Goal: Task Accomplishment & Management: Manage account settings

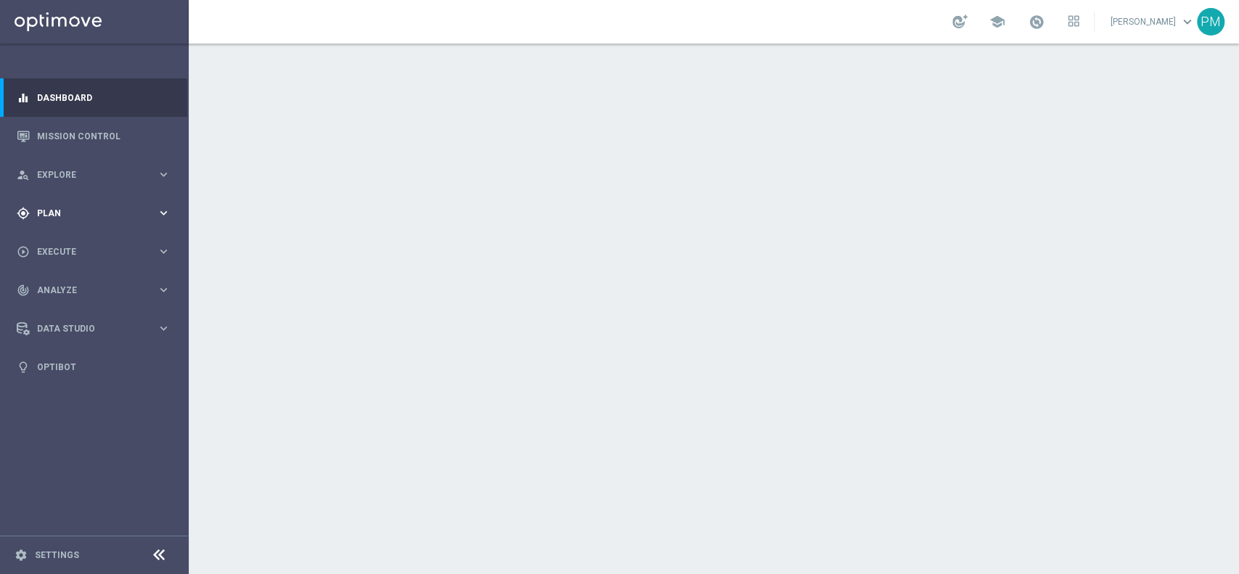
click at [57, 215] on span "Plan" at bounding box center [97, 213] width 120 height 9
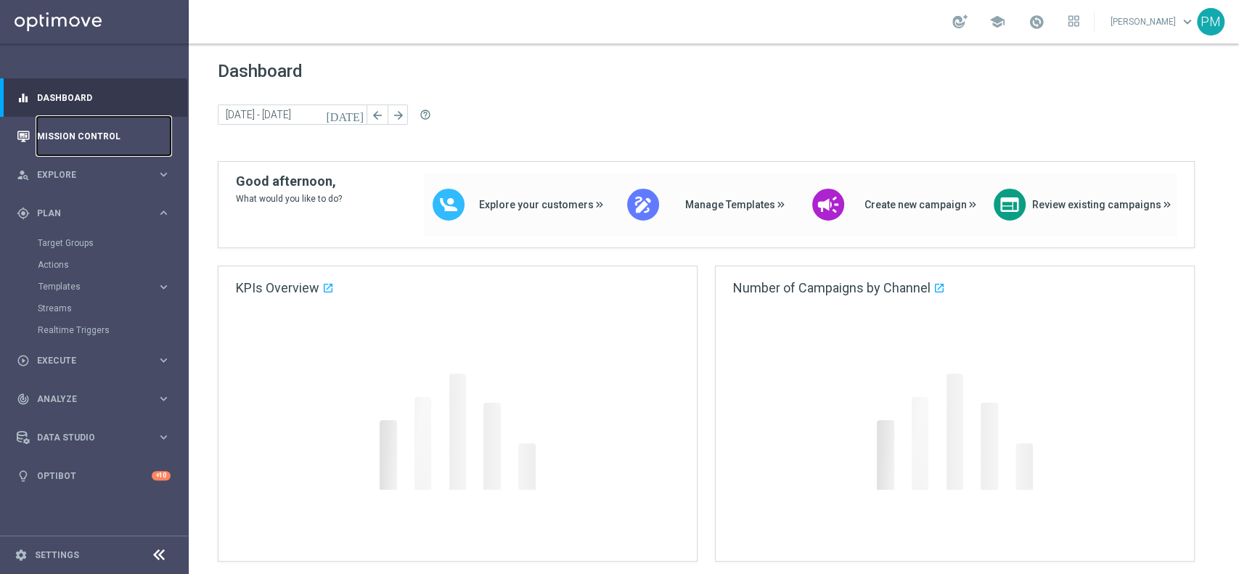
click at [77, 139] on link "Mission Control" at bounding box center [104, 136] width 134 height 38
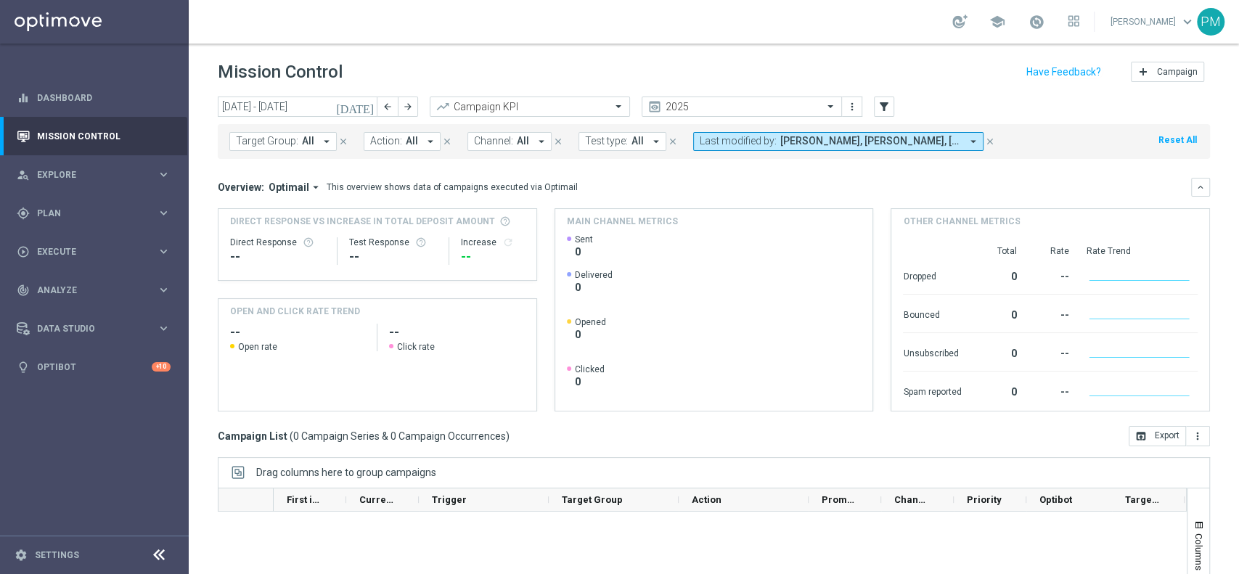
click at [364, 110] on icon "[DATE]" at bounding box center [355, 106] width 39 height 13
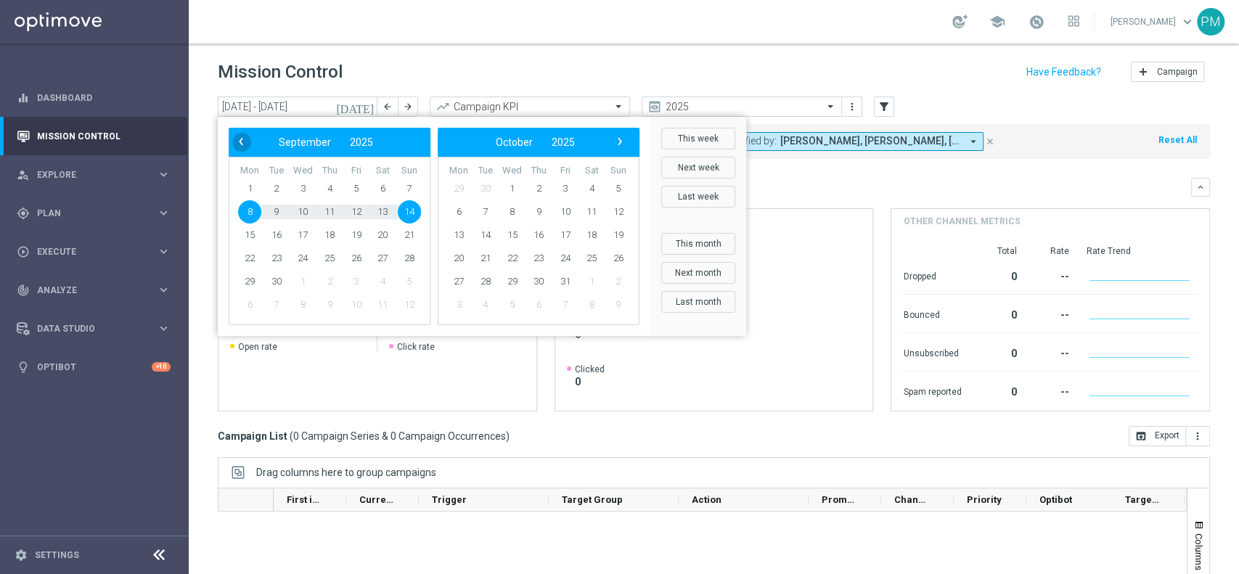
click at [236, 142] on span "‹" at bounding box center [240, 141] width 19 height 19
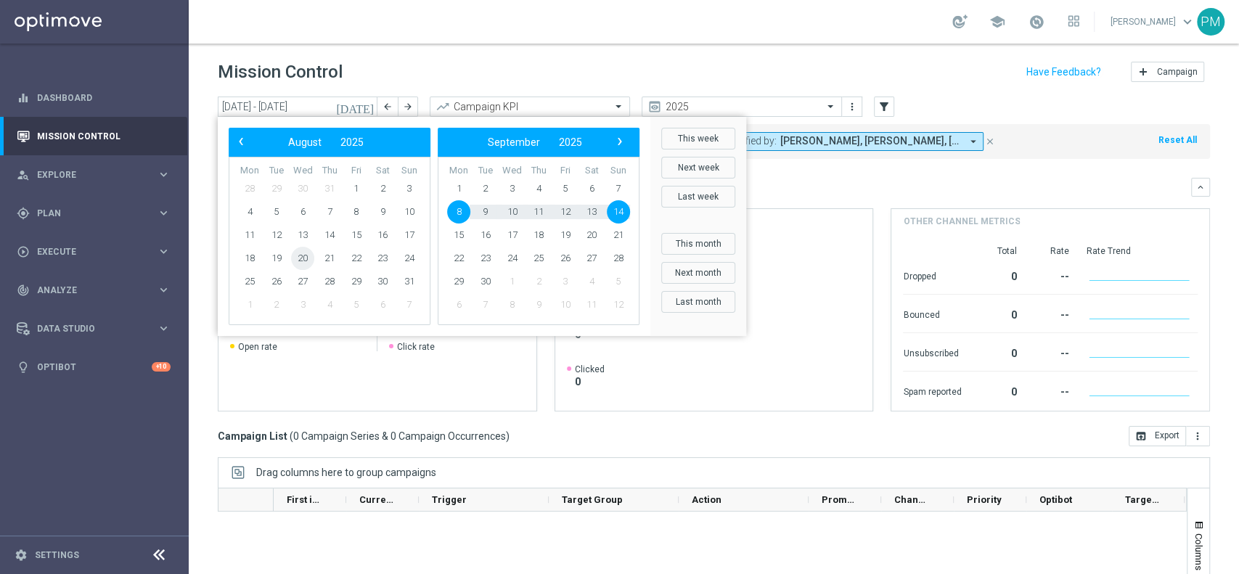
click at [297, 260] on span "20" at bounding box center [302, 258] width 23 height 23
type input "20 Aug 2025 - 20 Aug 2025"
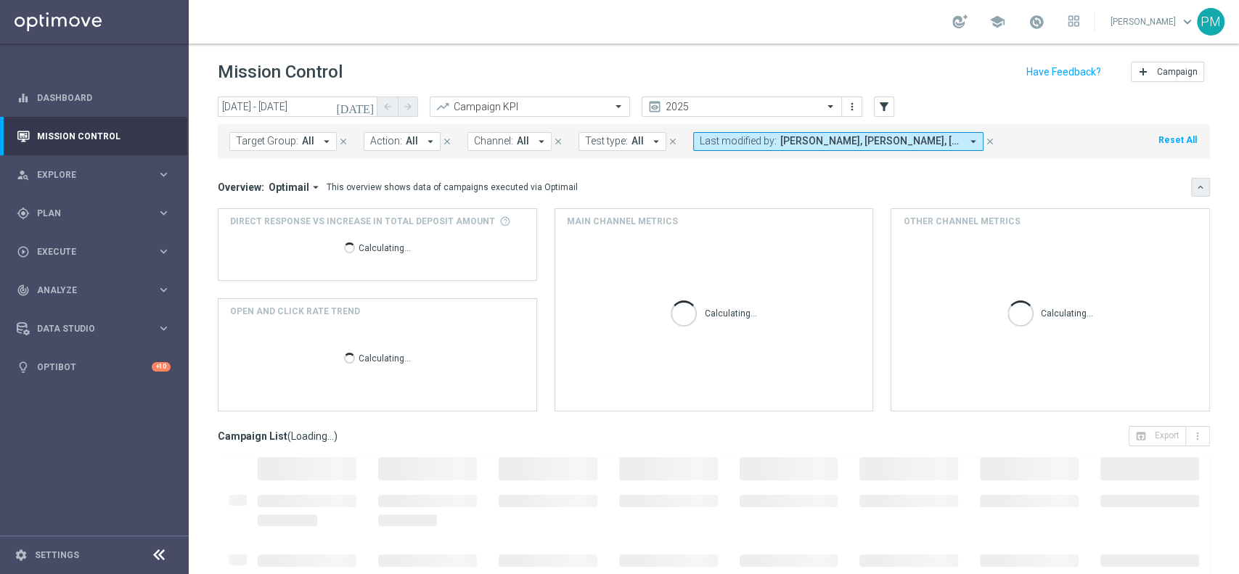
click at [1195, 186] on icon "keyboard_arrow_down" at bounding box center [1200, 187] width 10 height 10
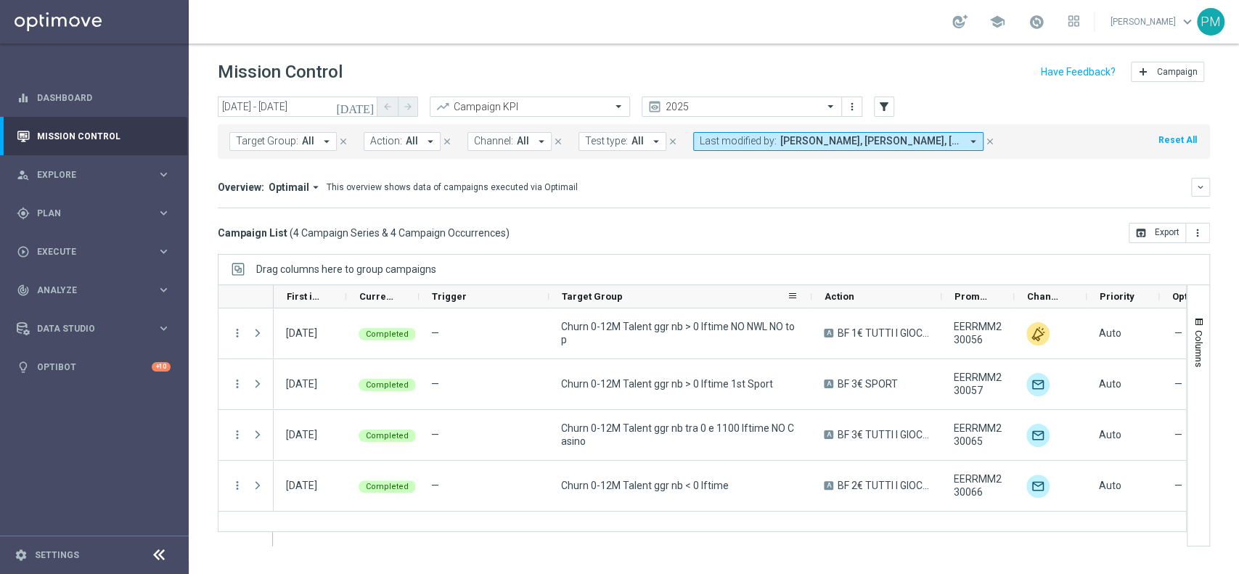
drag, startPoint x: 676, startPoint y: 294, endPoint x: 808, endPoint y: 293, distance: 132.8
click at [808, 293] on div at bounding box center [811, 296] width 6 height 22
click at [82, 210] on span "Plan" at bounding box center [97, 213] width 120 height 9
click at [83, 239] on link "Target Groups" at bounding box center [94, 243] width 113 height 12
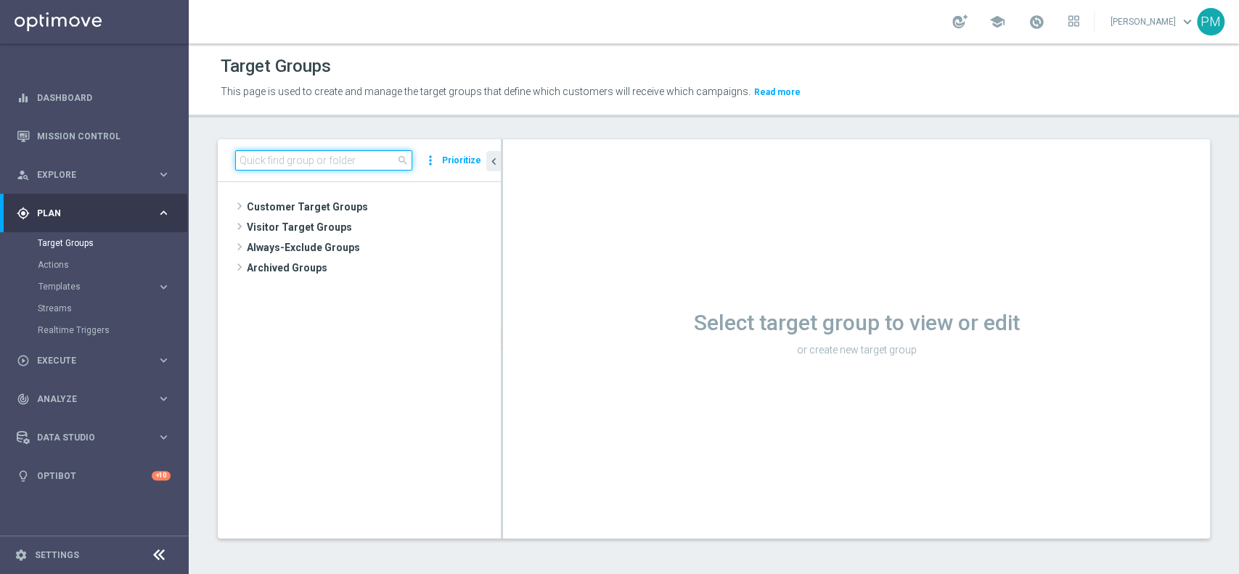
click at [393, 161] on input at bounding box center [323, 160] width 177 height 20
paste input "Churn 0-12M Talent ggr nb > 0 lftime NO Sport"
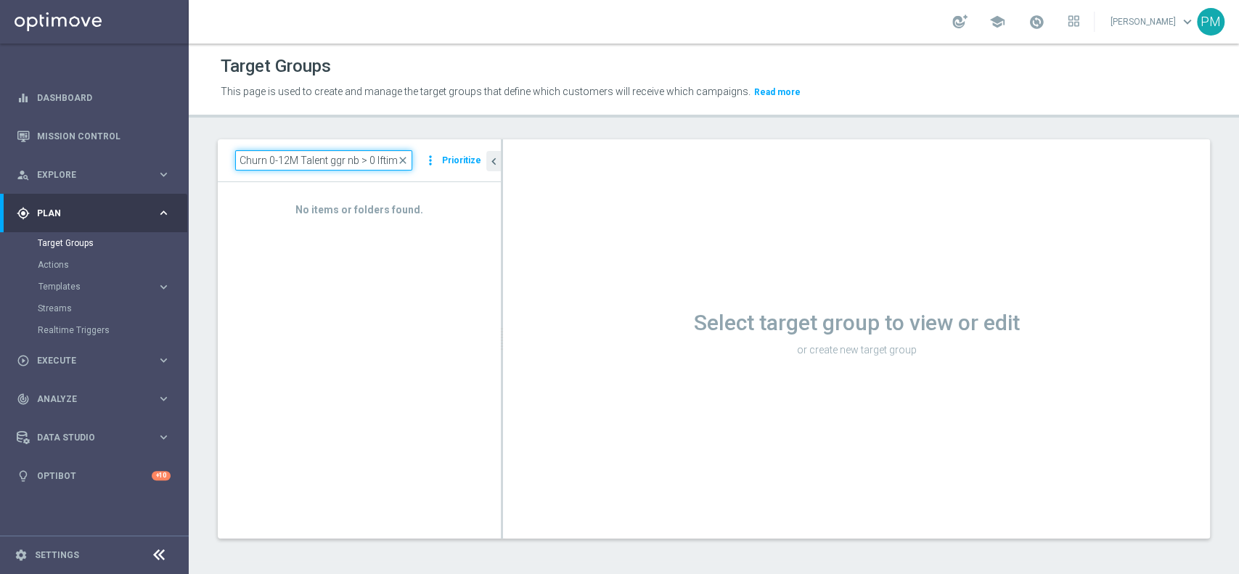
click at [303, 155] on input "Churn 0-12M Talent ggr nb > 0 lftime" at bounding box center [323, 160] width 177 height 20
paste input "tra 0 e 1100 lftime NO Casino"
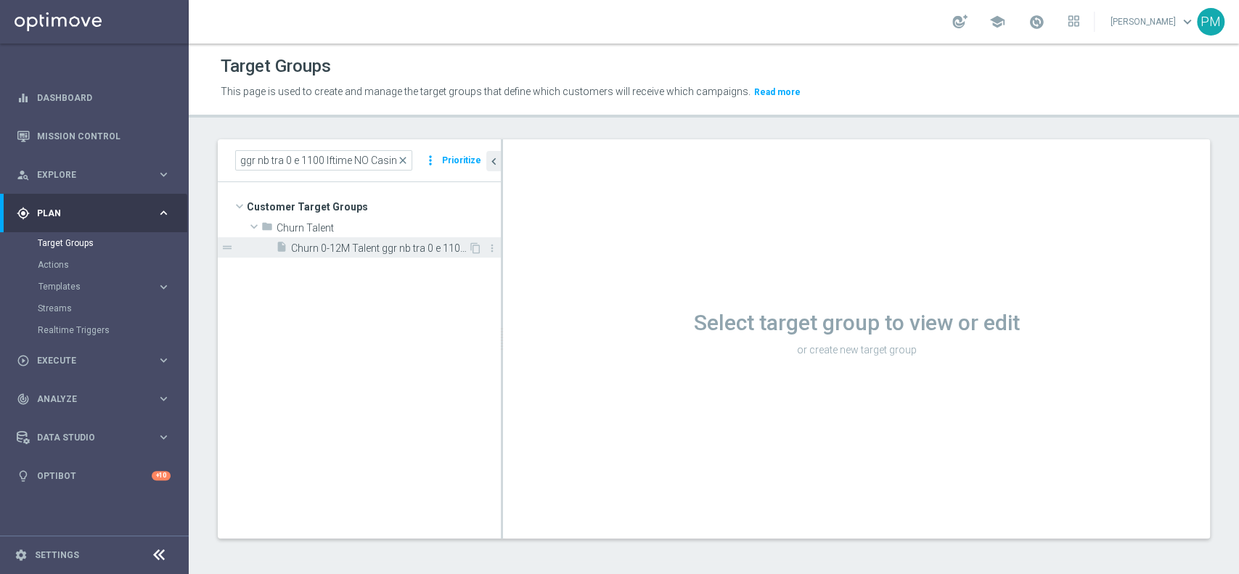
click at [405, 246] on span "Churn 0-12M Talent ggr nb tra 0 e 1100 lftime NO Casino" at bounding box center [379, 248] width 177 height 12
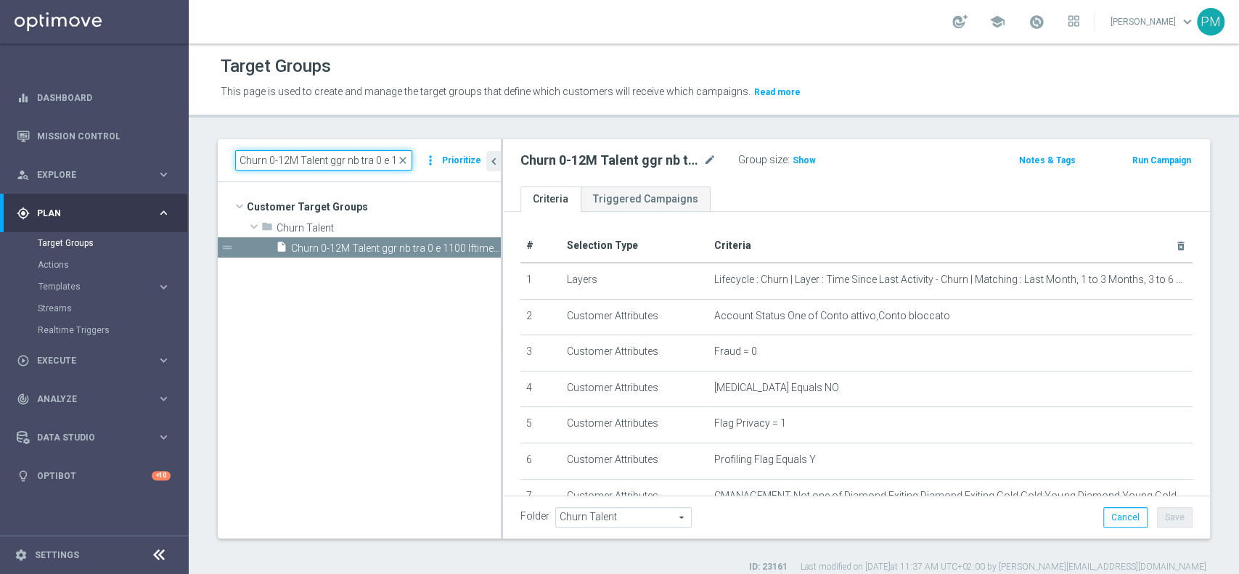
click at [345, 151] on input "Churn 0-12M Talent ggr nb tra 0 e 1100 lftime NO Casino" at bounding box center [323, 160] width 177 height 20
paste input "> 0 lftime NO Sport"
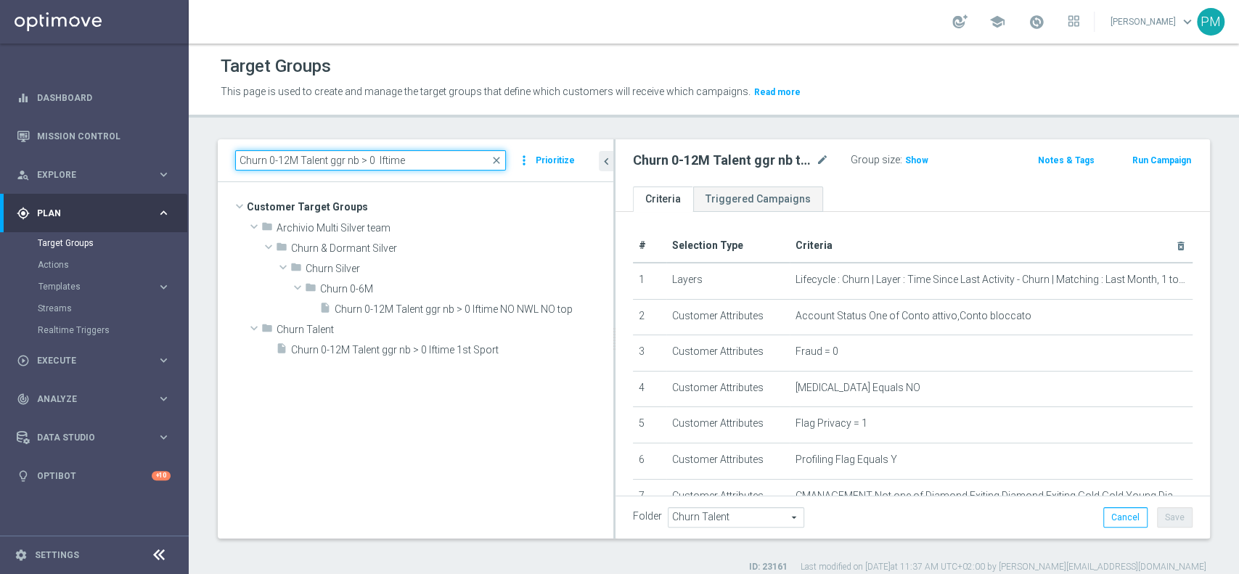
drag, startPoint x: 501, startPoint y: 265, endPoint x: 629, endPoint y: 268, distance: 128.5
click at [629, 268] on as-split "Churn 0-12M Talent ggr nb > 0 lftime close more_vert Prioritize Customer Target…" at bounding box center [714, 338] width 992 height 399
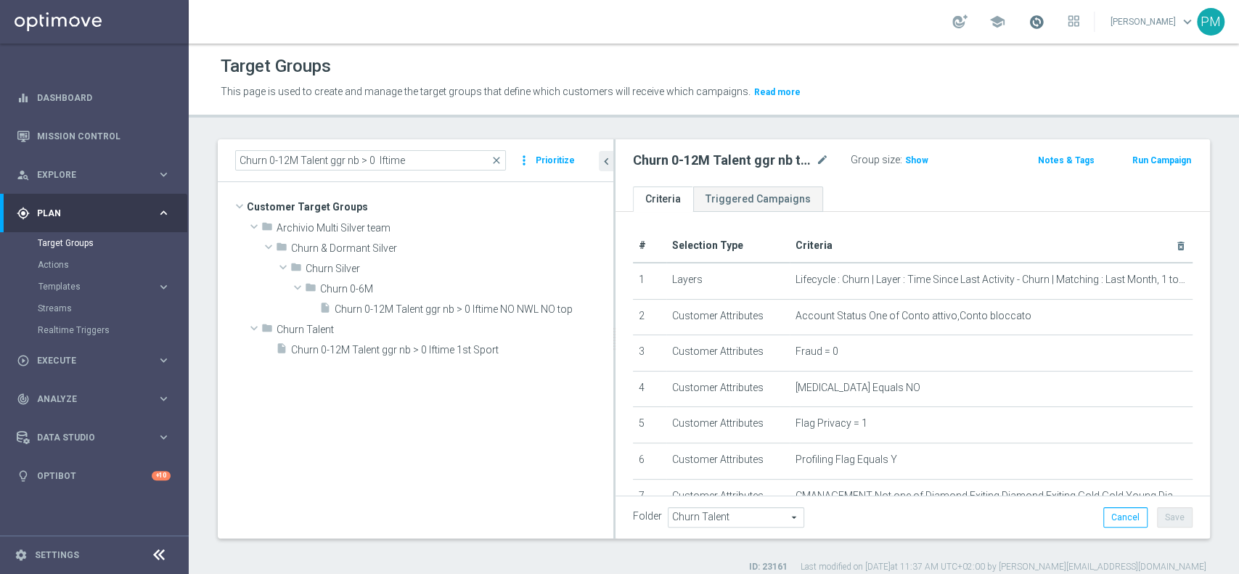
click at [1028, 25] on span at bounding box center [1036, 22] width 16 height 16
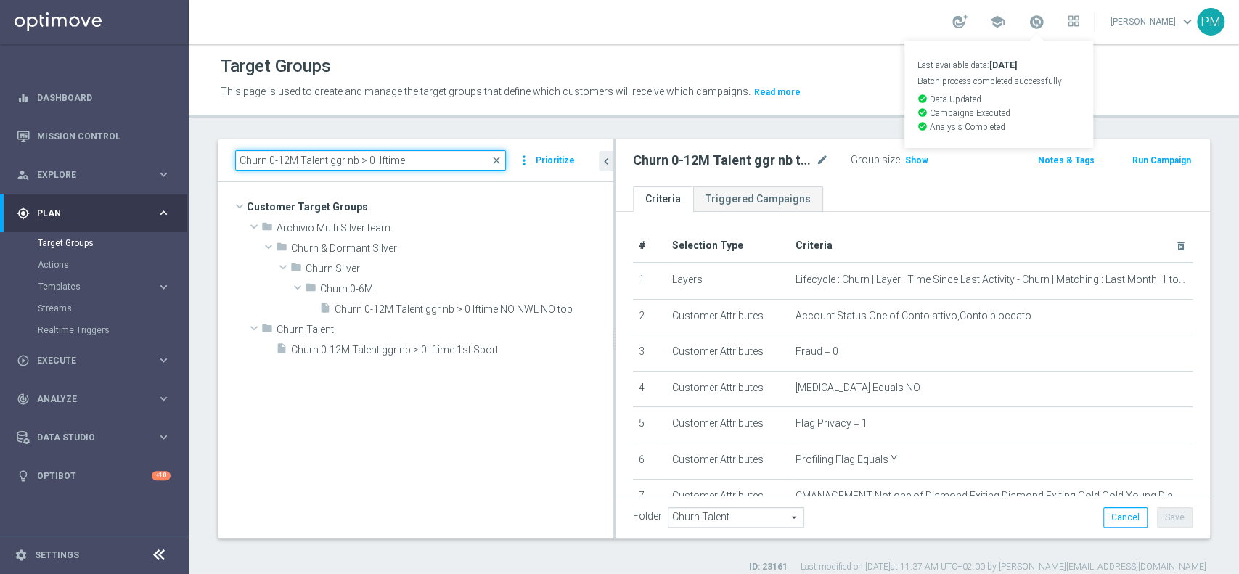
click at [395, 165] on input "Churn 0-12M Talent ggr nb > 0 lftime" at bounding box center [370, 160] width 271 height 20
paste input "Multi Talent ggr nb lm > 0 1st Sport saldo"
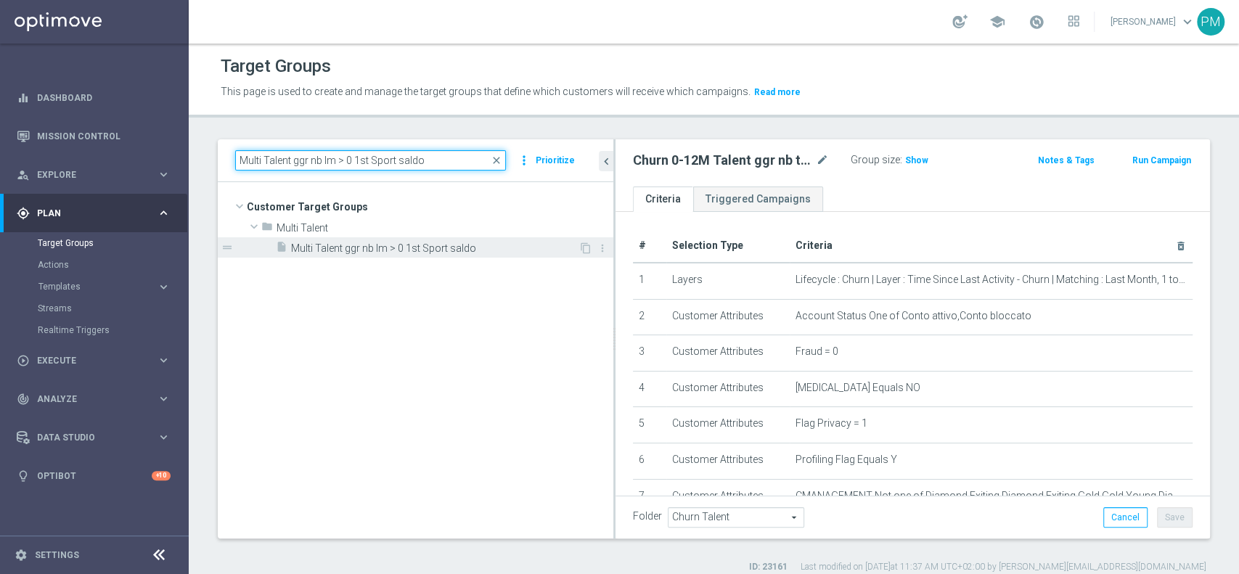
type input "Multi Talent ggr nb lm > 0 1st Sport saldo"
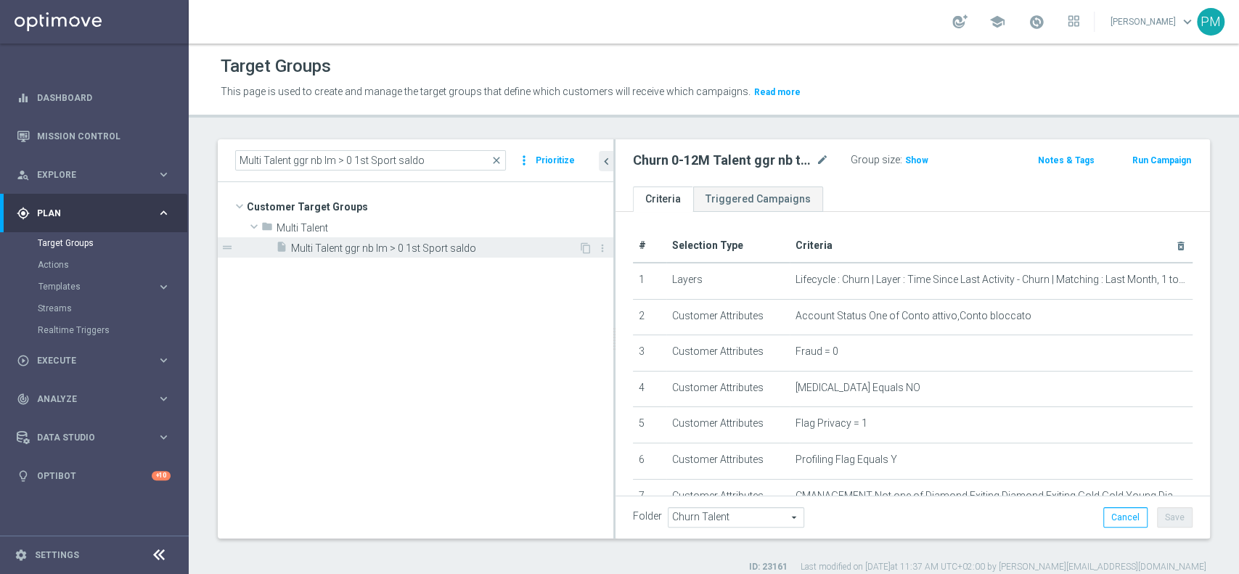
click at [426, 249] on span "Multi Talent ggr nb lm > 0 1st Sport saldo" at bounding box center [434, 248] width 287 height 12
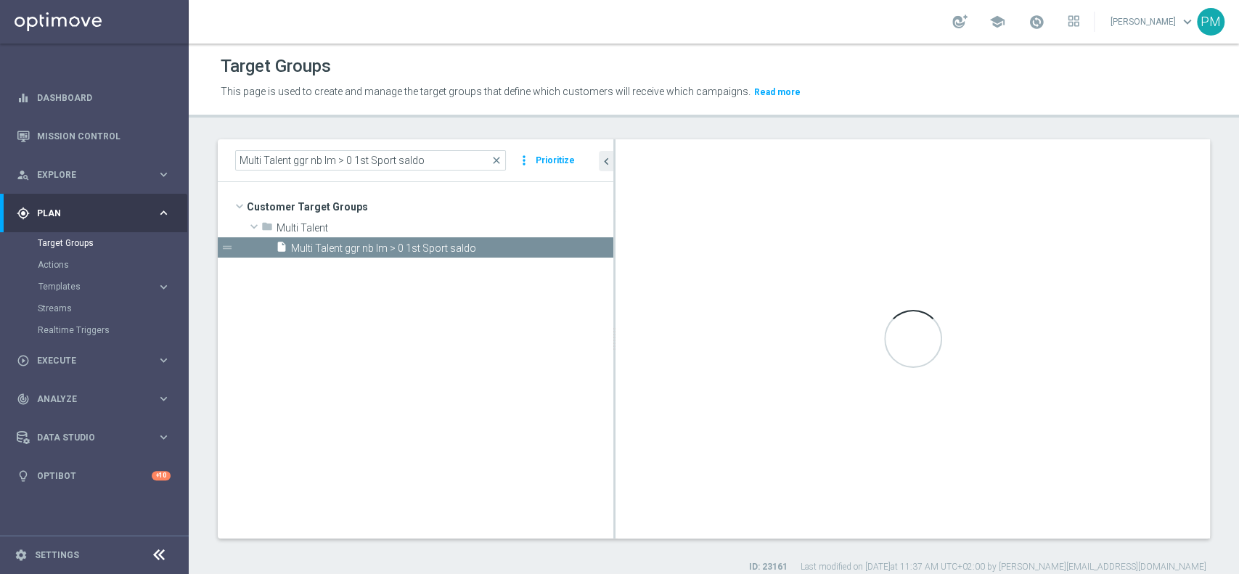
type input "Multi Talent"
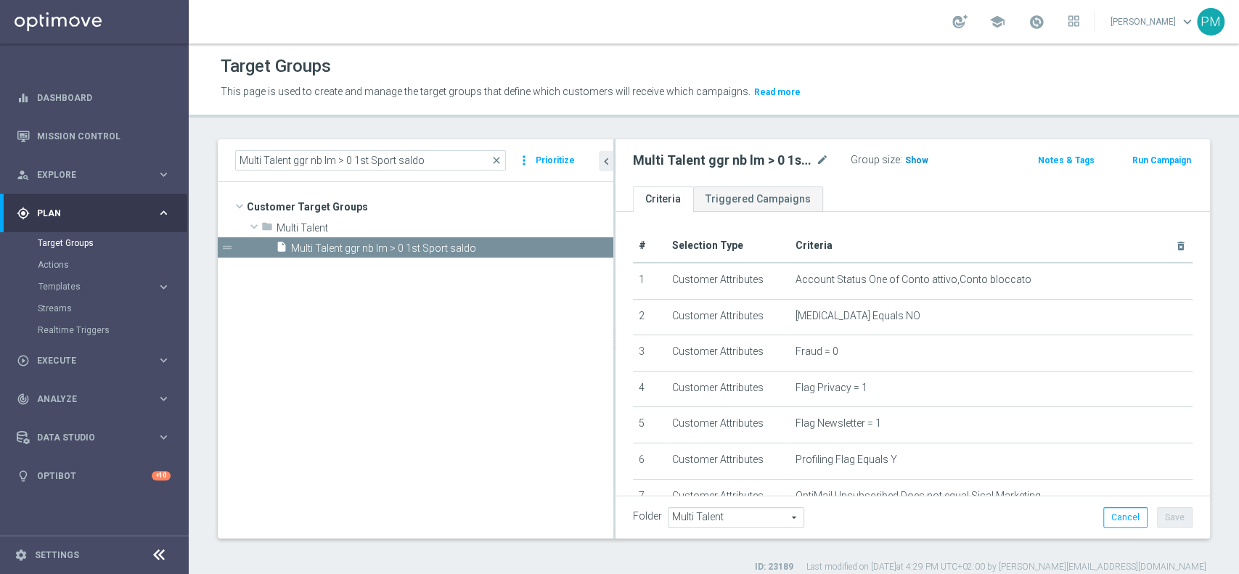
click at [922, 163] on span "Show" at bounding box center [916, 160] width 23 height 10
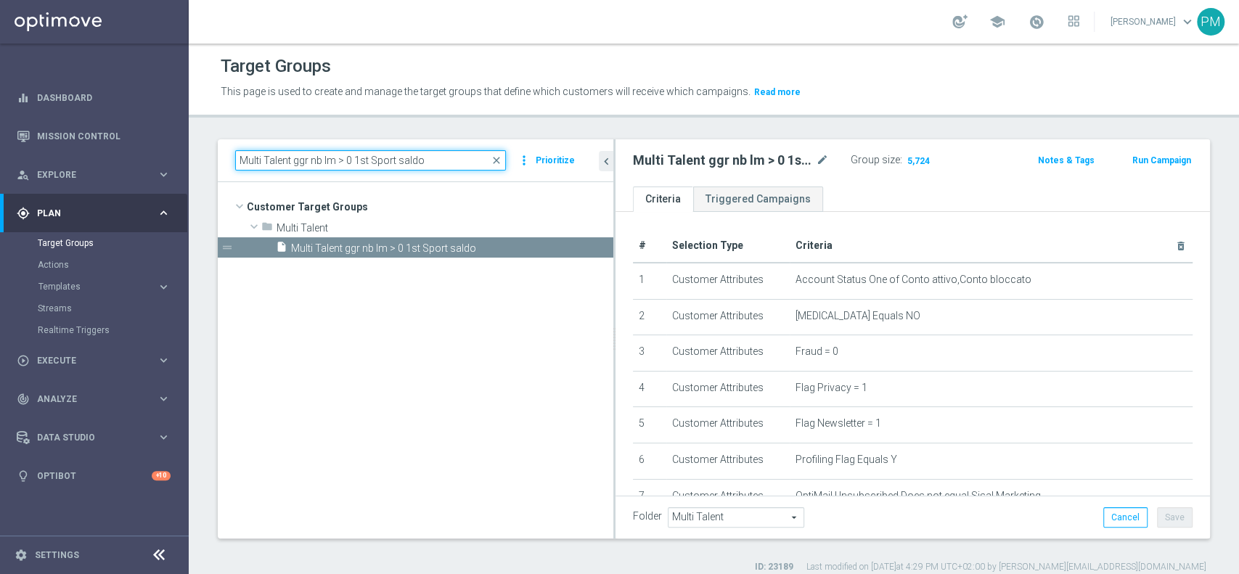
click at [419, 167] on input "Multi Talent ggr nb lm > 0 1st Sport saldo" at bounding box center [370, 160] width 271 height 20
paste input "NO"
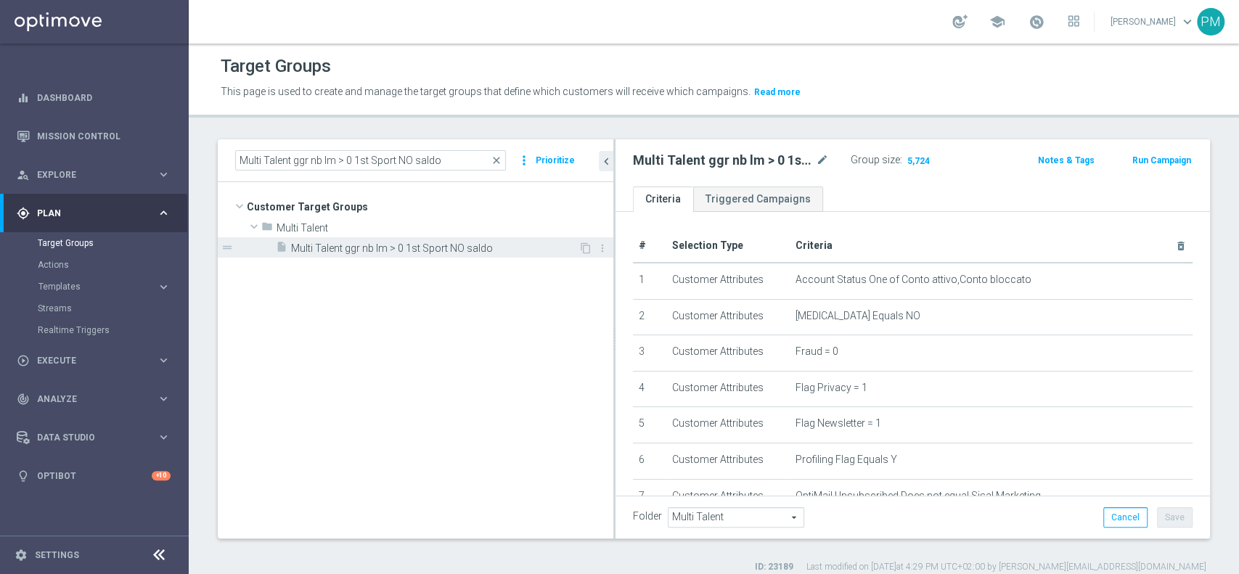
click at [422, 240] on div "insert_drive_file Multi Talent ggr nb lm > 0 1st Sport NO saldo" at bounding box center [427, 247] width 303 height 20
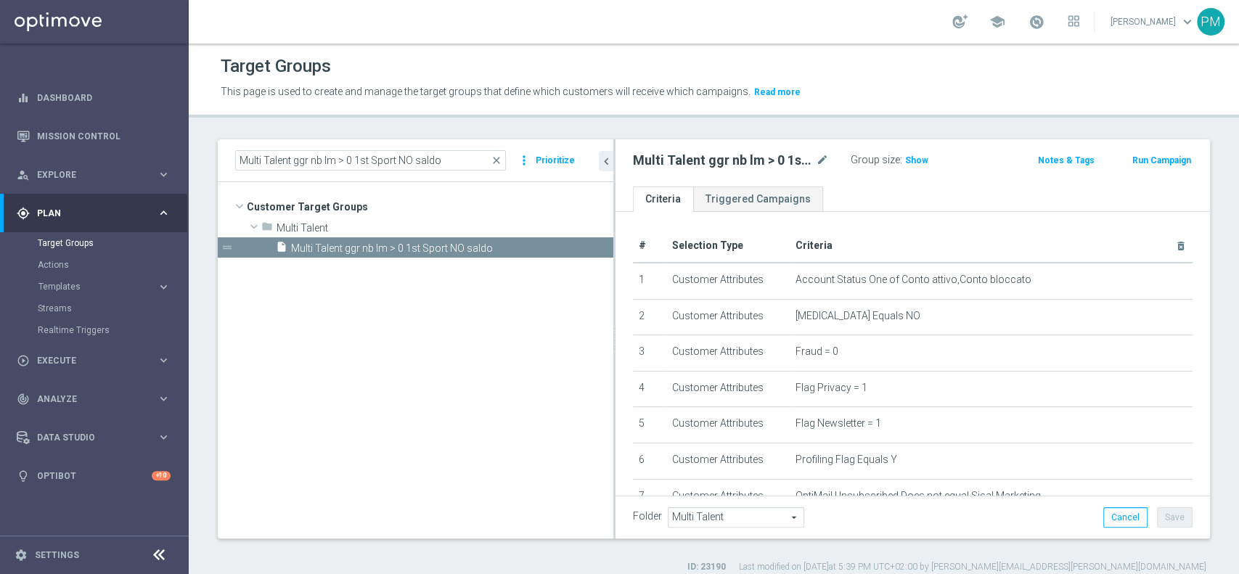
click at [905, 157] on span "Show" at bounding box center [916, 160] width 23 height 10
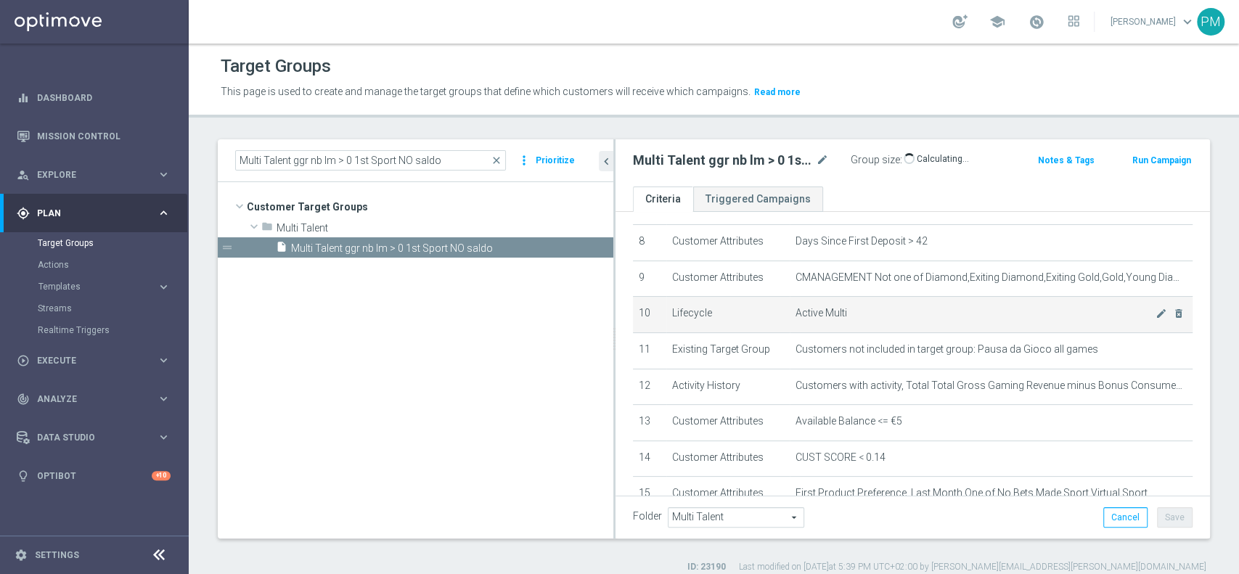
scroll to position [387, 0]
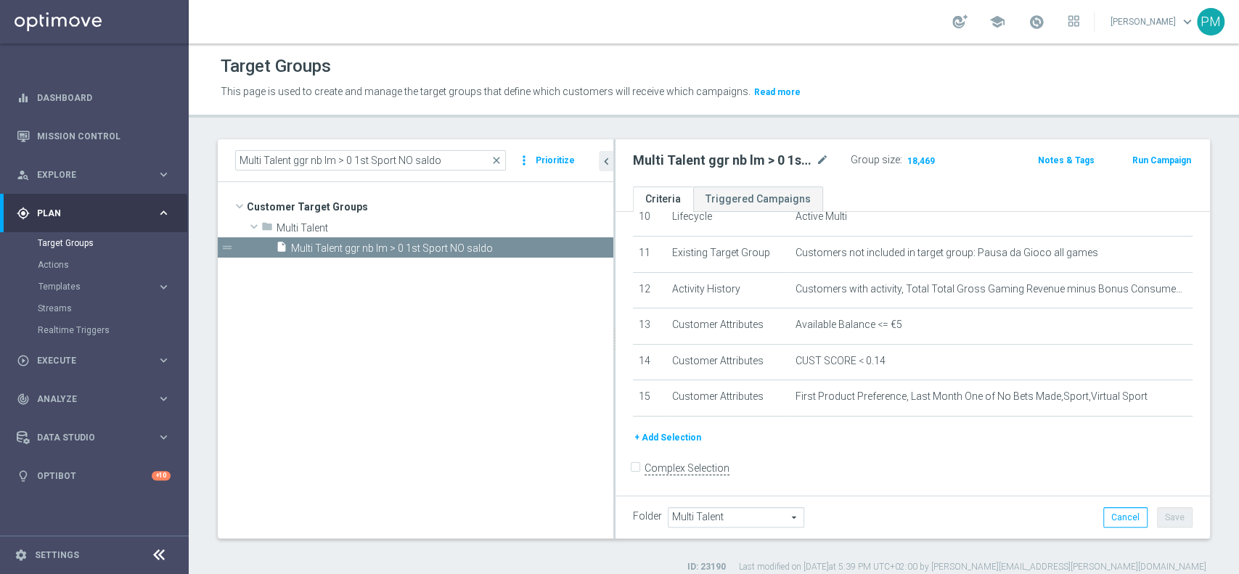
click at [432, 144] on div "Multi Talent ggr nb lm > 0 1st Sport NO saldo close more_vert Prioritize" at bounding box center [415, 160] width 395 height 43
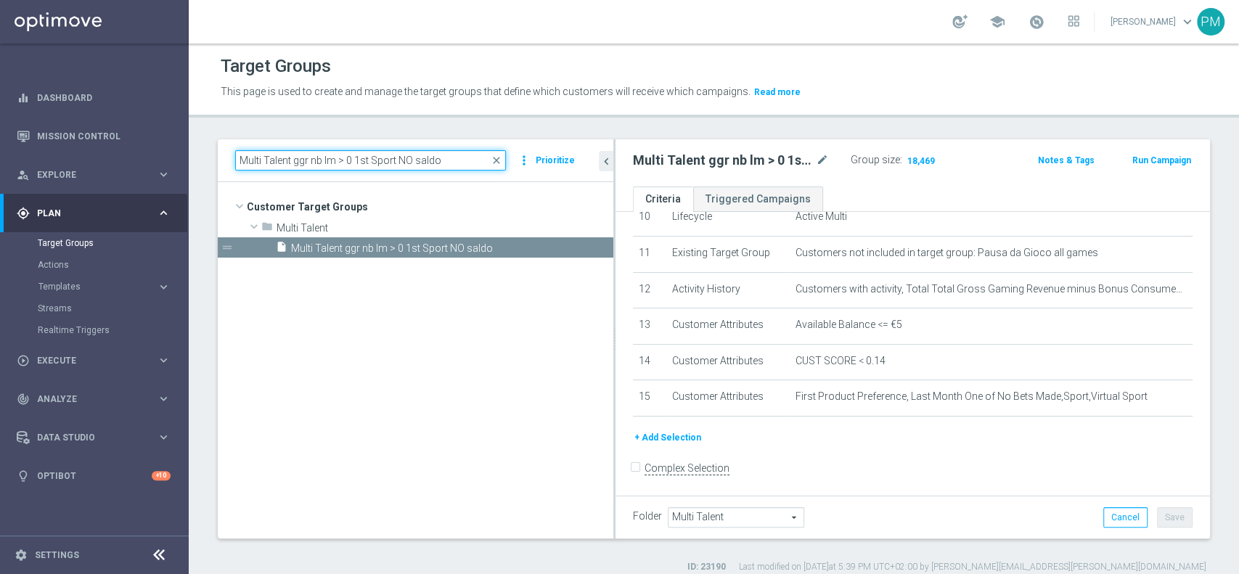
click at [431, 160] on input "Multi Talent ggr nb lm > 0 1st Sport NO saldo" at bounding box center [370, 160] width 271 height 20
paste input "Master Low 1st Sport lm"
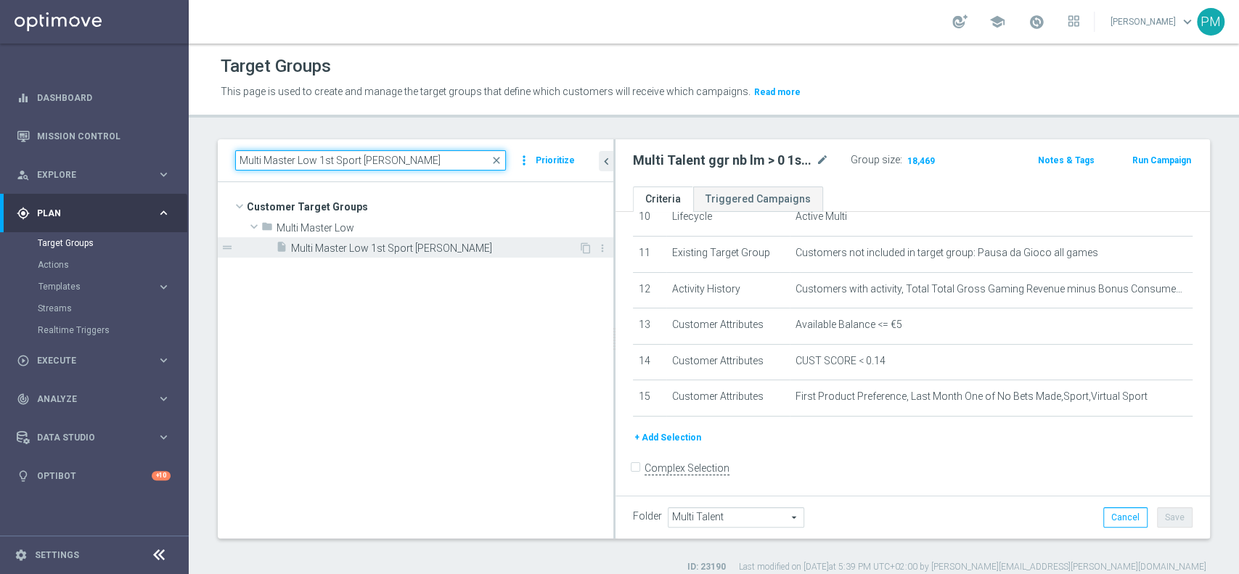
type input "Multi Master Low 1st Sport lm saldo"
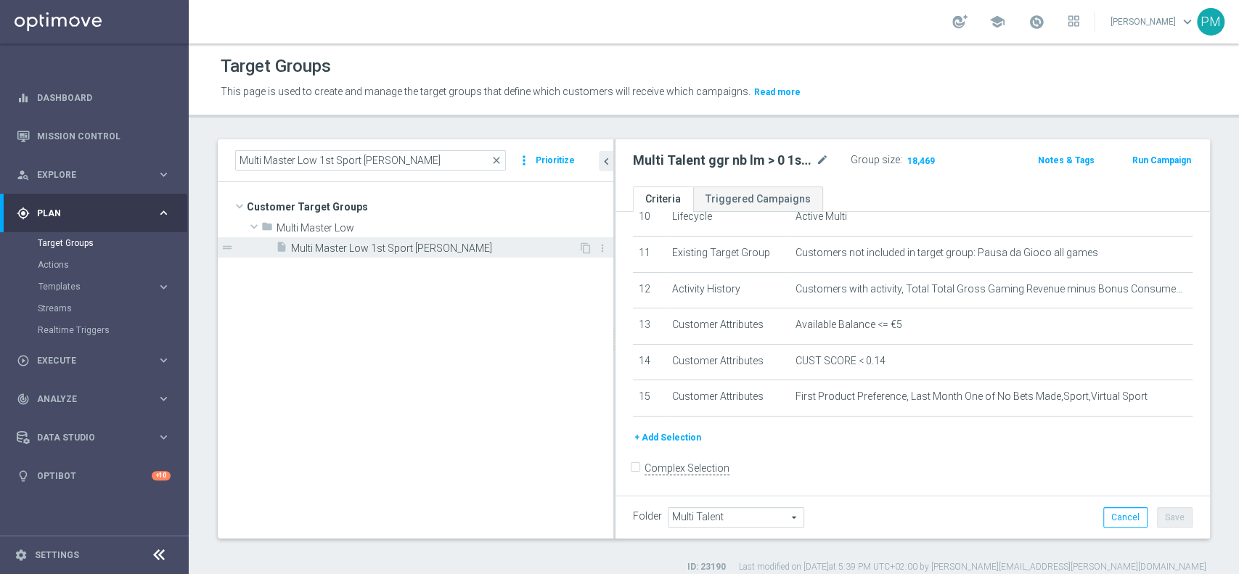
click at [429, 254] on div "insert_drive_file Multi Master Low 1st Sport lm saldo" at bounding box center [427, 247] width 303 height 20
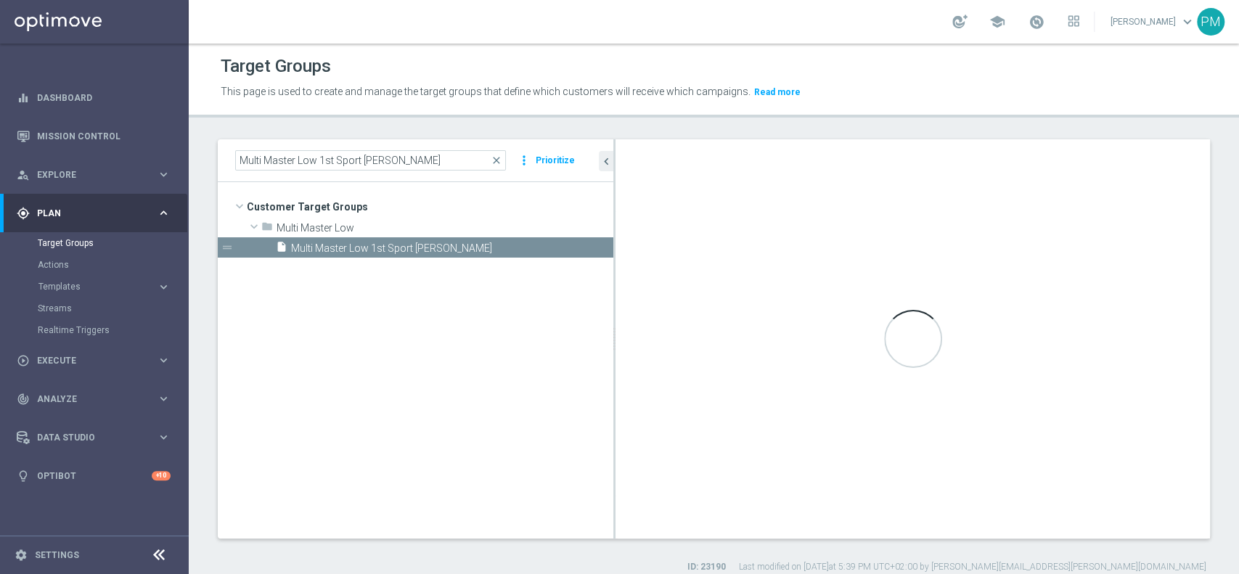
type input "Multi Master Low"
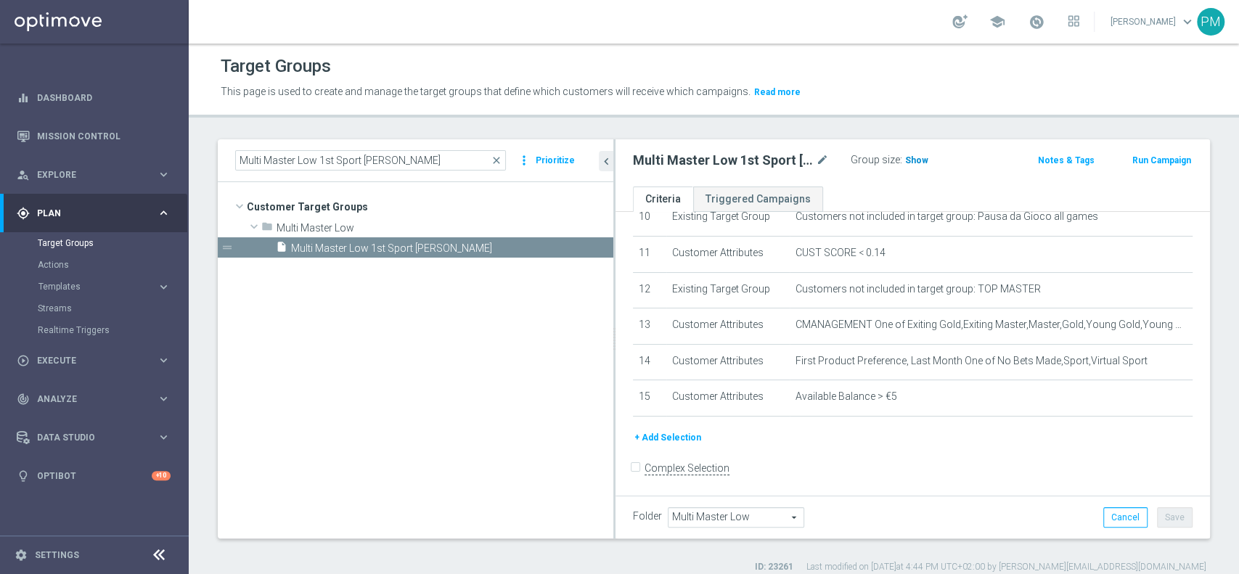
click at [918, 156] on span "Show" at bounding box center [916, 160] width 23 height 10
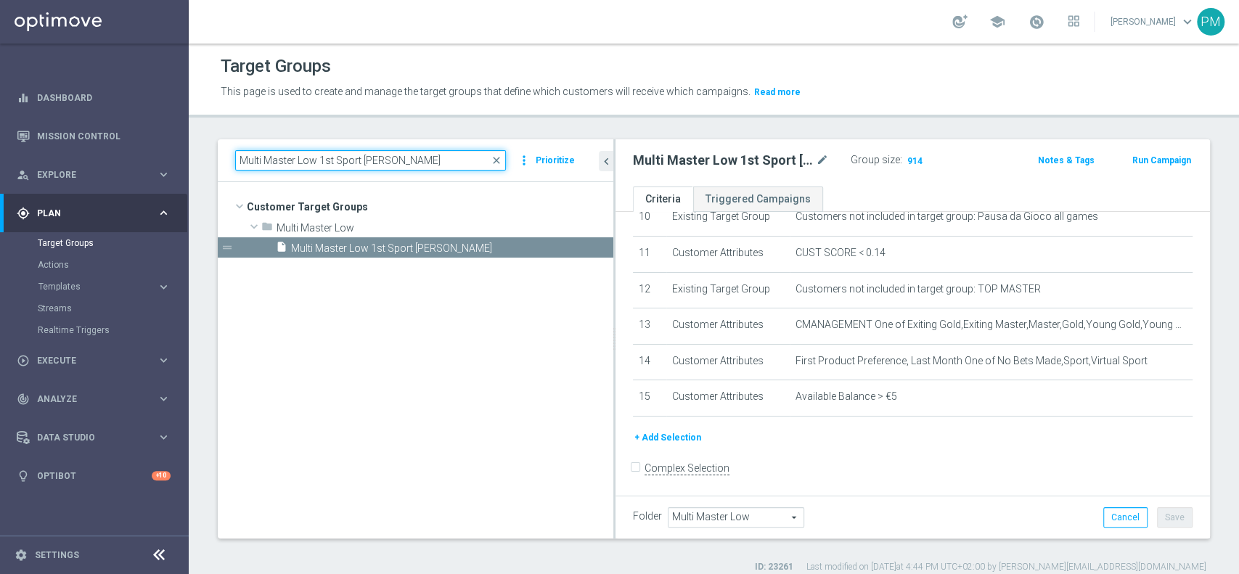
click at [394, 157] on input "Multi Master Low 1st Sport lm saldo" at bounding box center [370, 160] width 271 height 20
paste input "NO"
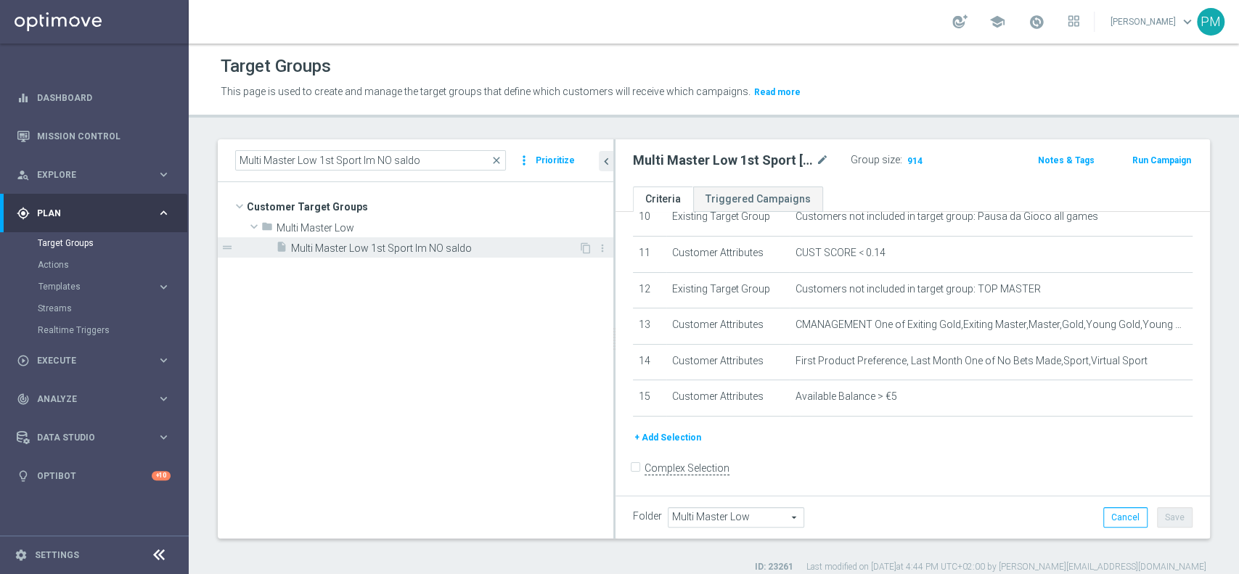
click at [399, 240] on div "insert_drive_file Multi Master Low 1st Sport lm NO saldo" at bounding box center [427, 247] width 303 height 20
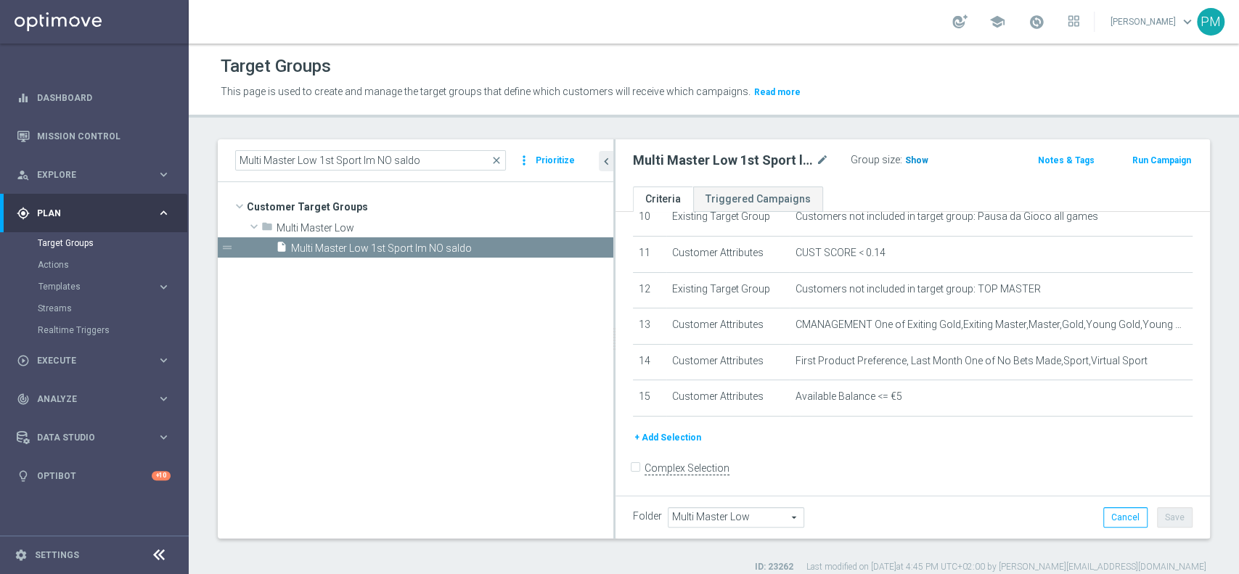
click at [919, 160] on span "Show" at bounding box center [916, 160] width 23 height 10
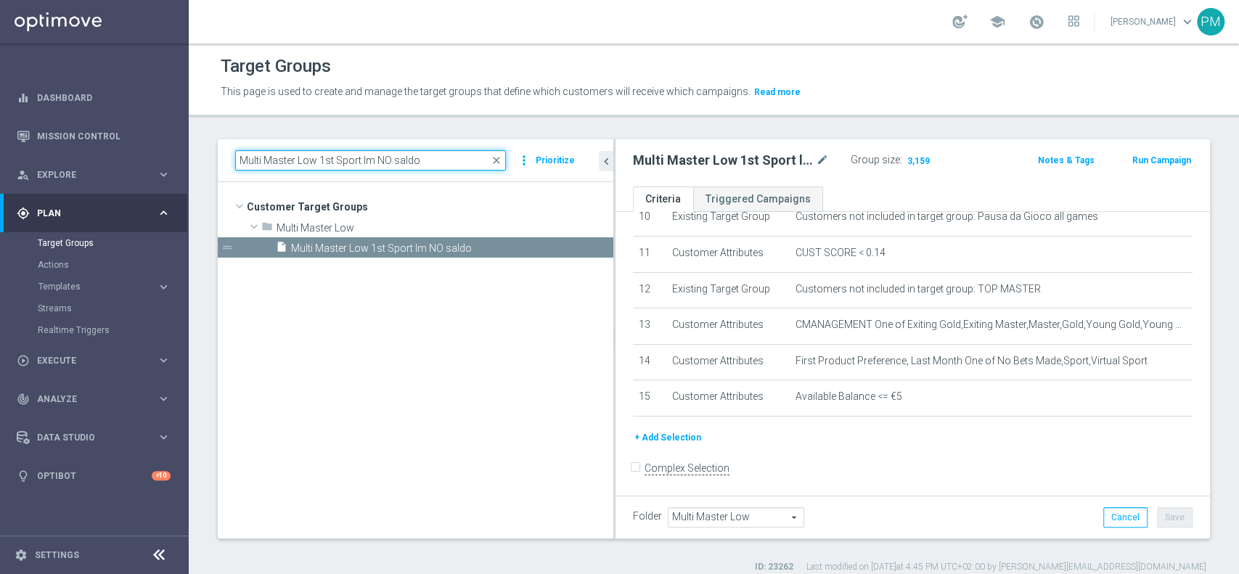
click at [426, 152] on input "Multi Master Low 1st Sport lm NO saldo" at bounding box center [370, 160] width 271 height 20
paste input "Churn Master Low"
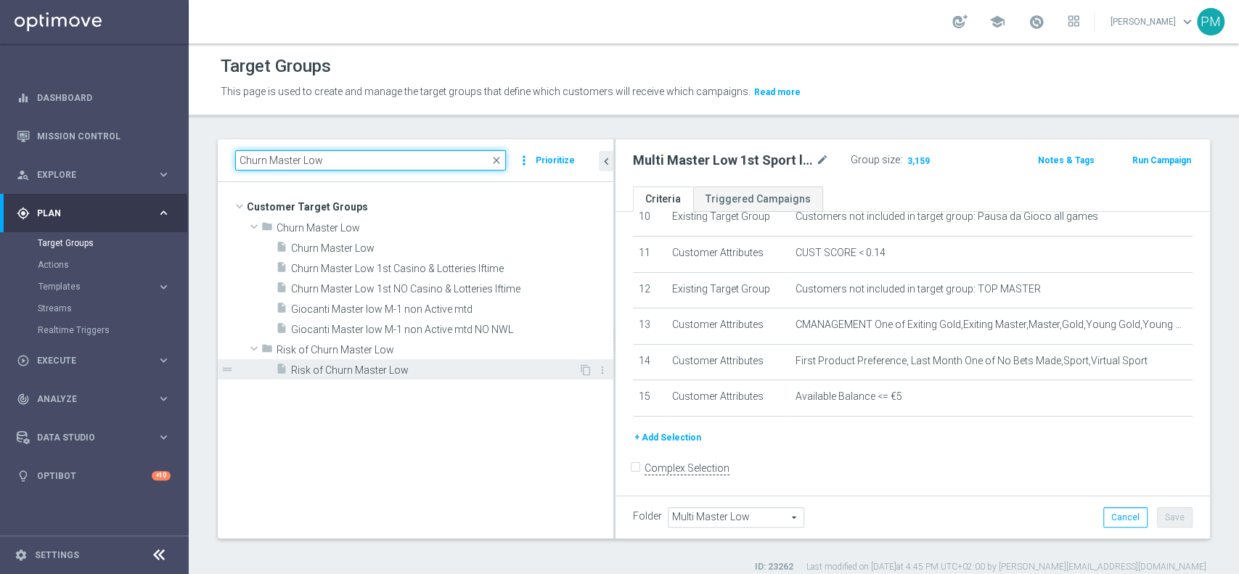
type input "Churn Master Low"
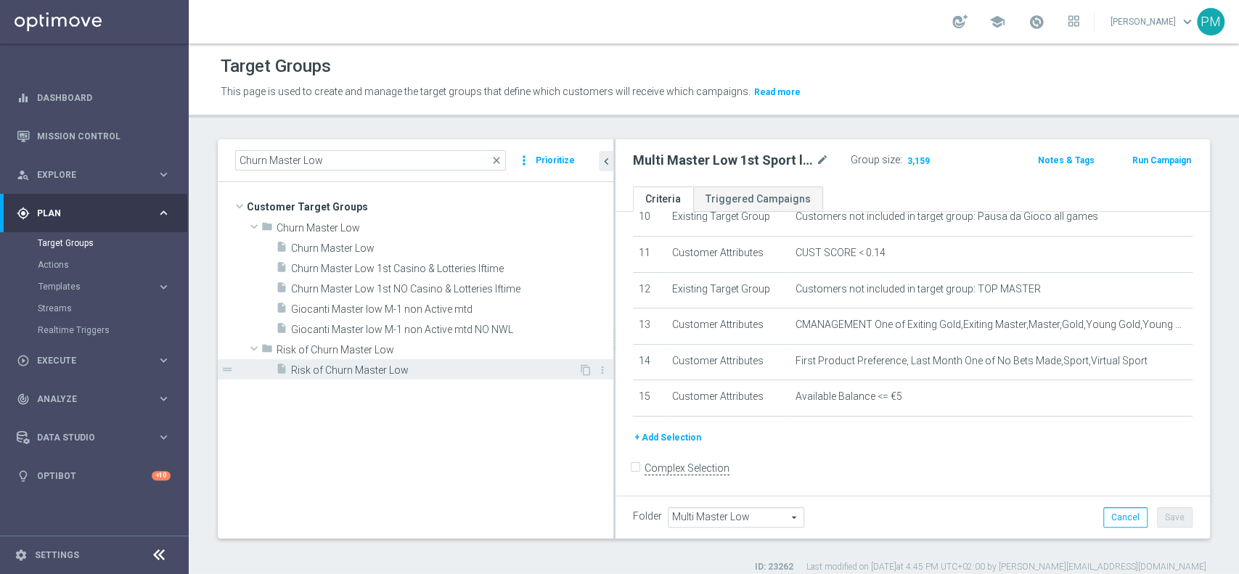
click at [406, 361] on div "insert_drive_file Risk of Churn Master Low" at bounding box center [427, 369] width 303 height 20
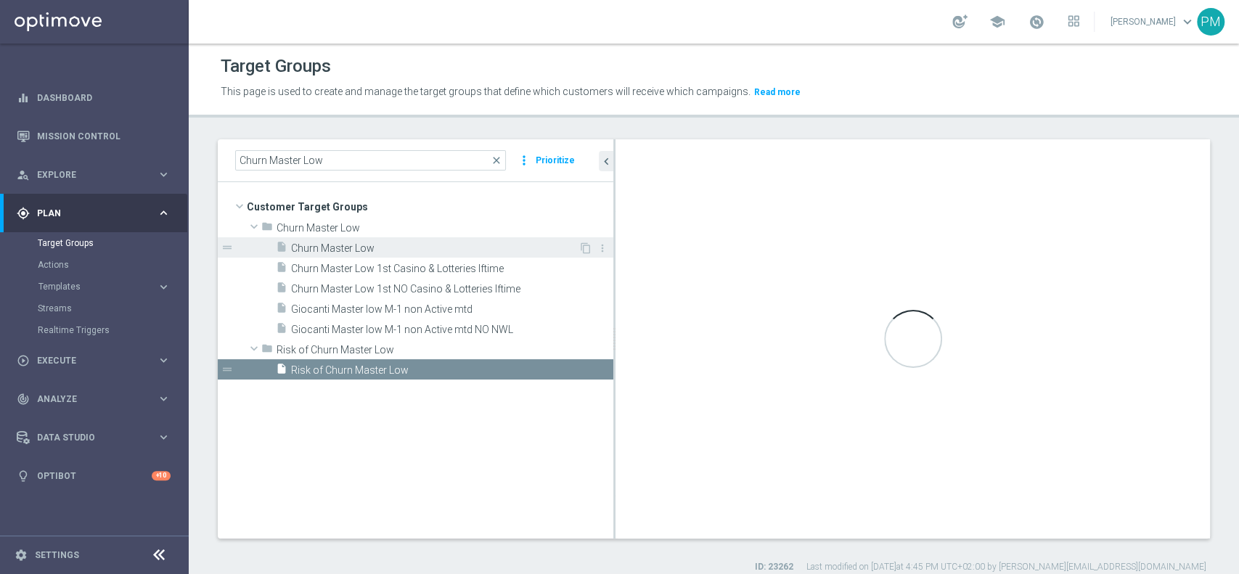
click at [418, 247] on span "Churn Master Low" at bounding box center [434, 248] width 287 height 12
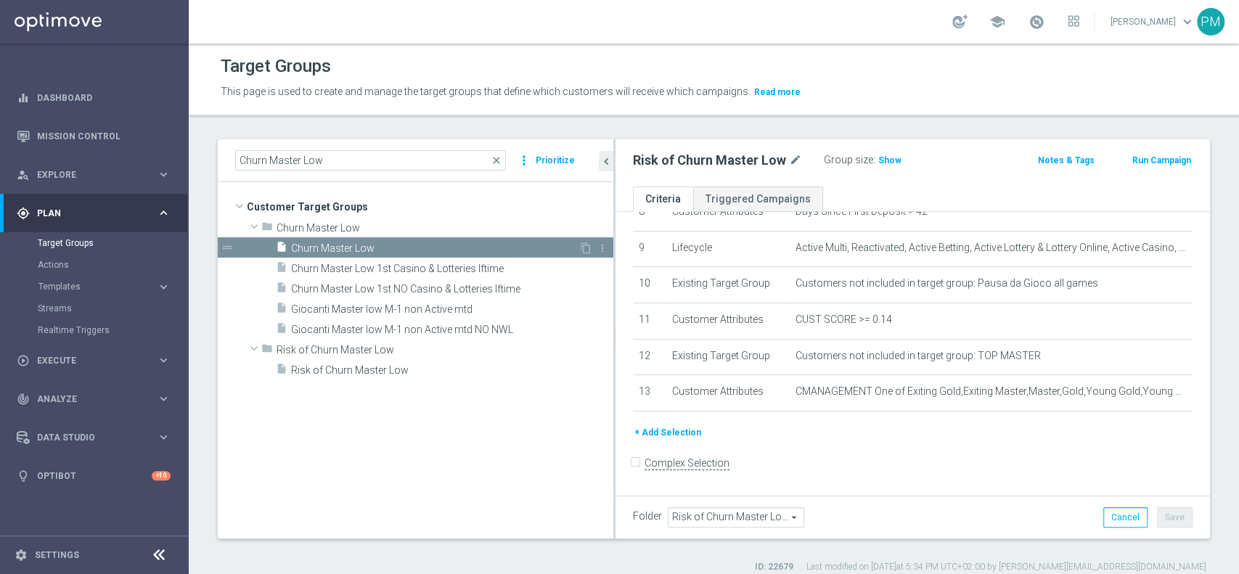
type input "Churn Master Low"
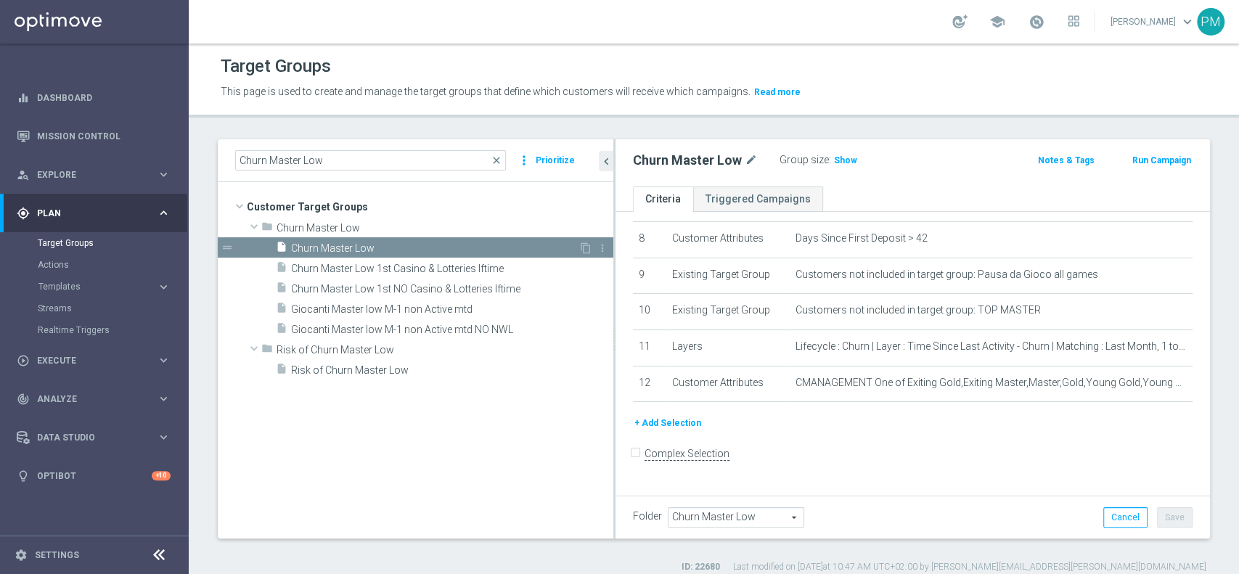
scroll to position [284, 0]
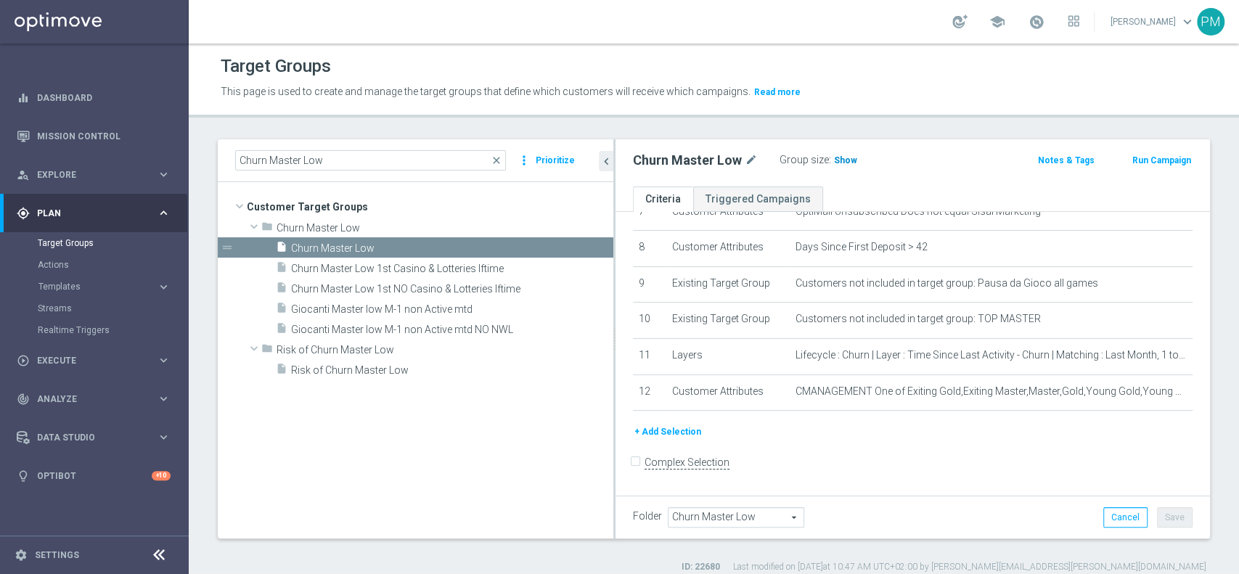
click at [849, 162] on span "Show" at bounding box center [845, 160] width 23 height 10
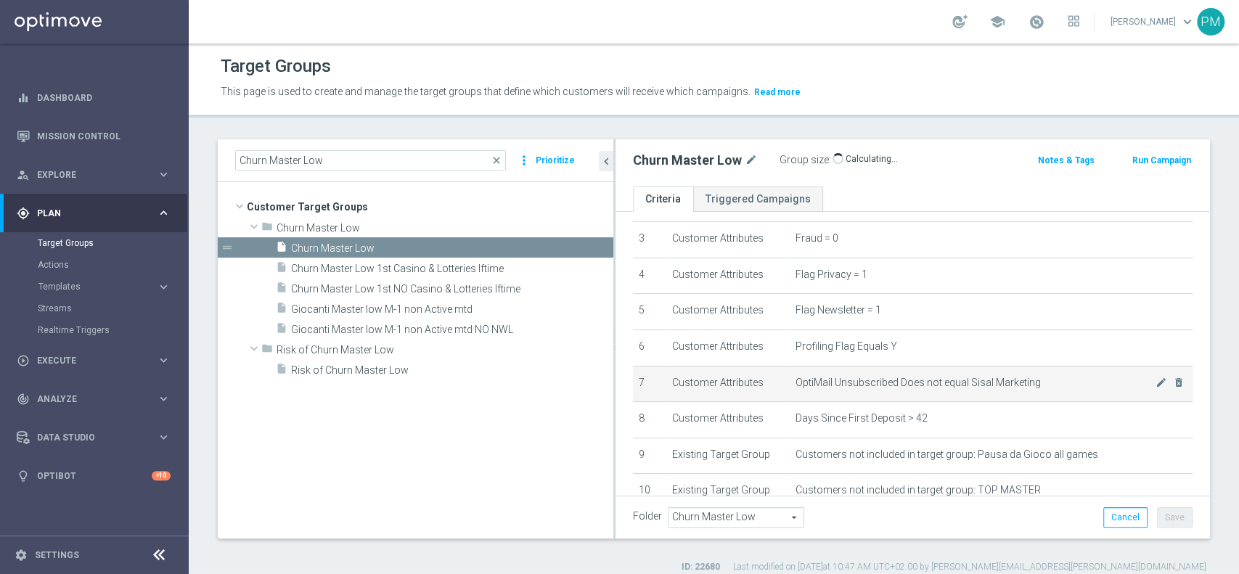
scroll to position [0, 0]
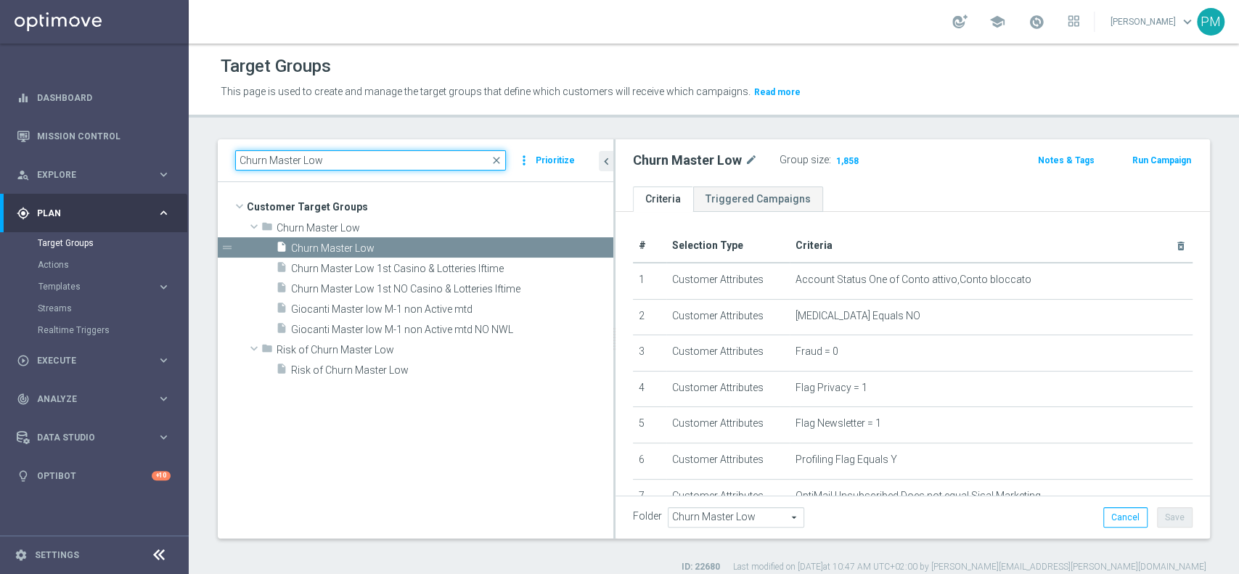
click at [393, 164] on input "Churn Master Low" at bounding box center [370, 160] width 271 height 20
paste input "Giocanti Talent M-1 non Active mtd 1st Sport lm"
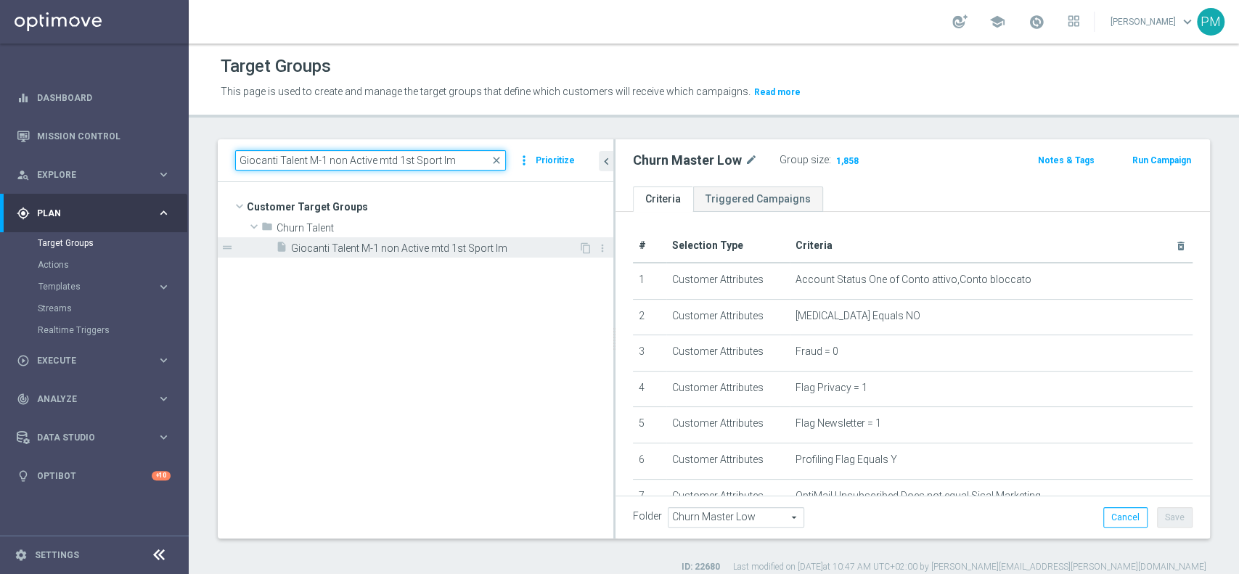
type input "Giocanti Talent M-1 non Active mtd 1st Sport lm"
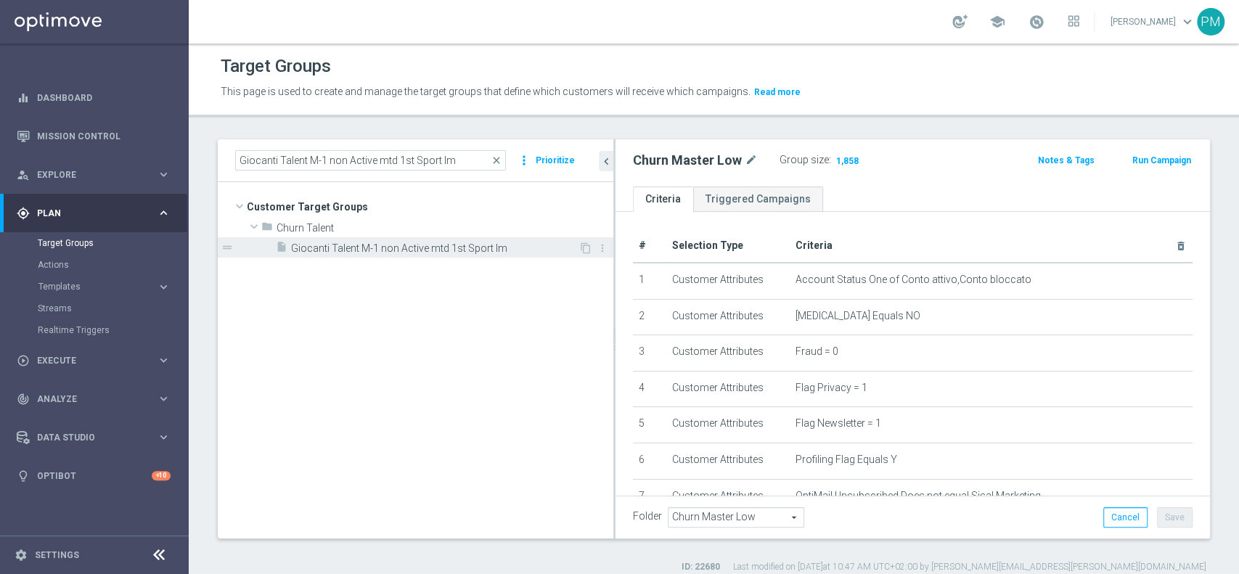
click at [410, 250] on span "Giocanti Talent M-1 non Active mtd 1st Sport lm" at bounding box center [434, 248] width 287 height 12
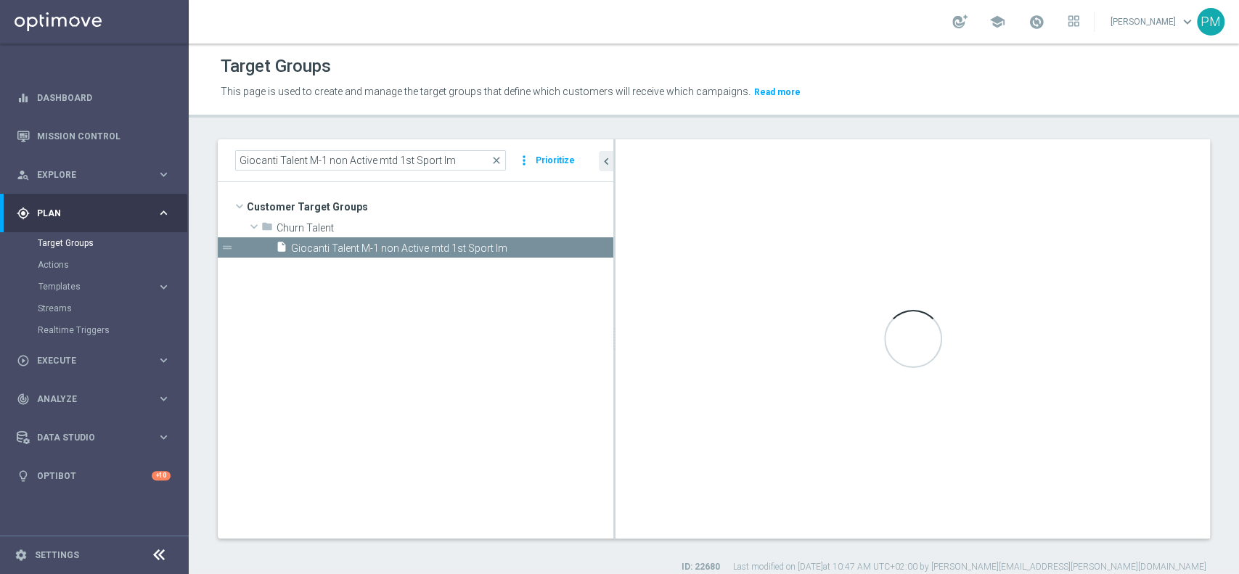
type input "Churn Talent"
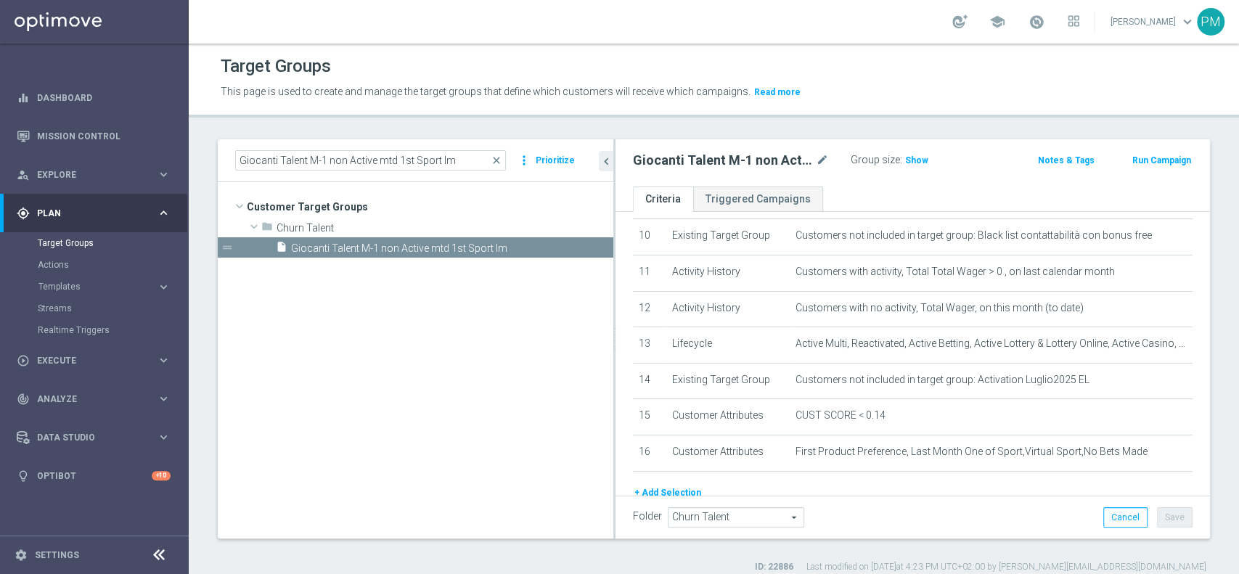
scroll to position [387, 0]
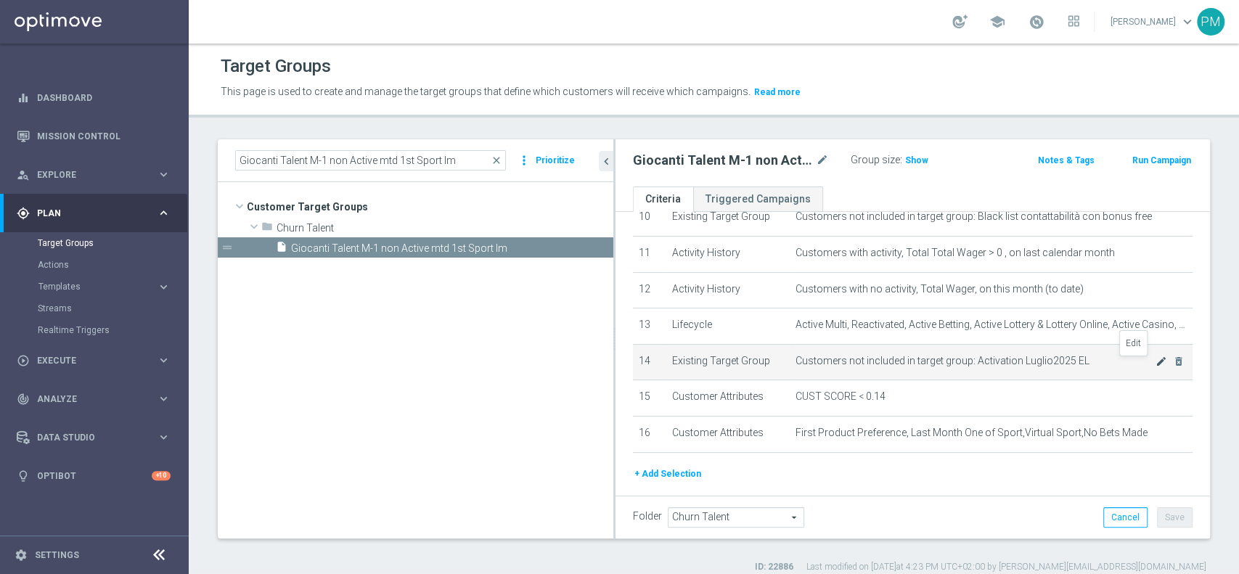
click at [1155, 365] on icon "mode_edit" at bounding box center [1161, 362] width 12 height 12
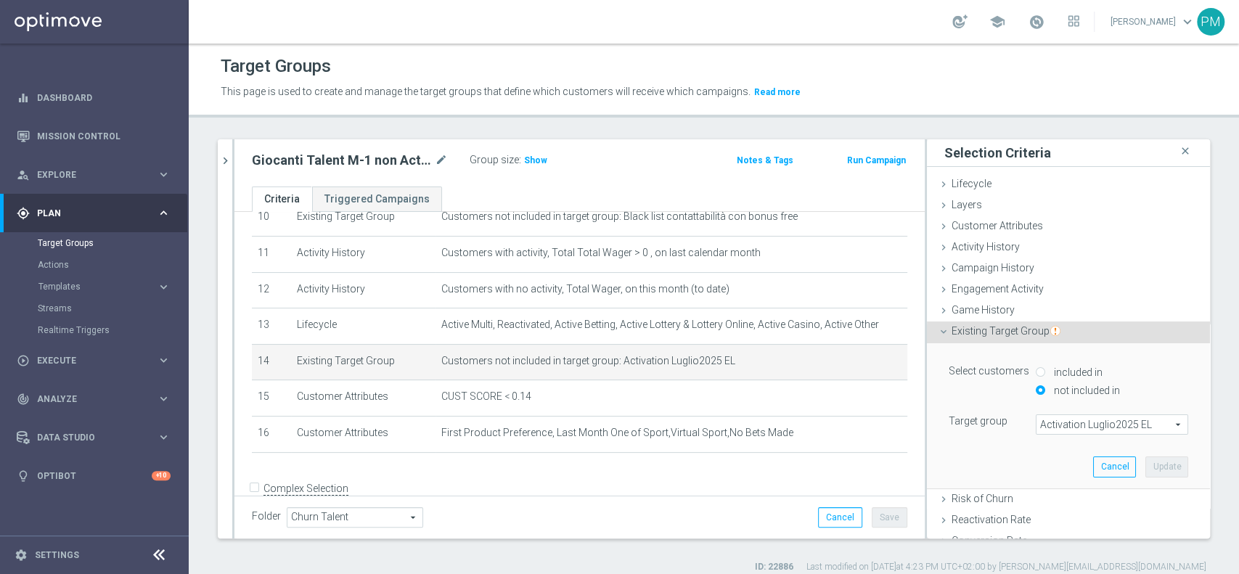
click at [1089, 423] on span "Activation Luglio2025 EL" at bounding box center [1111, 424] width 151 height 19
click at [0, 0] on input "search" at bounding box center [0, 0] width 0 height 0
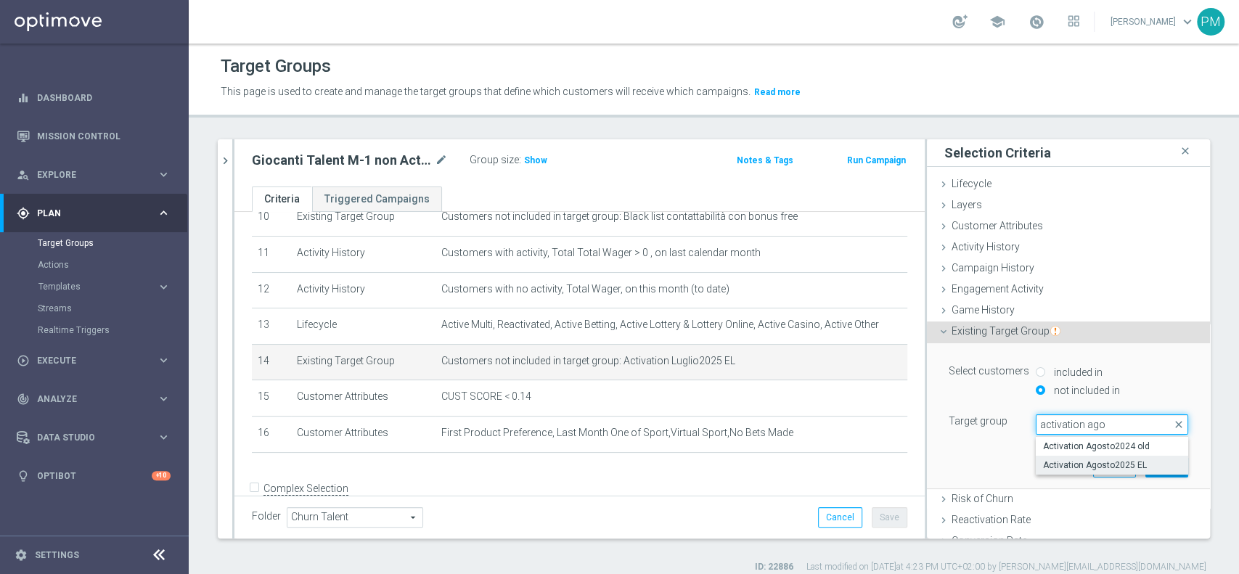
type input "activation ago"
click at [1088, 461] on span "Activation Agosto2025 EL" at bounding box center [1112, 465] width 138 height 12
type input "Activation Agosto2025 EL"
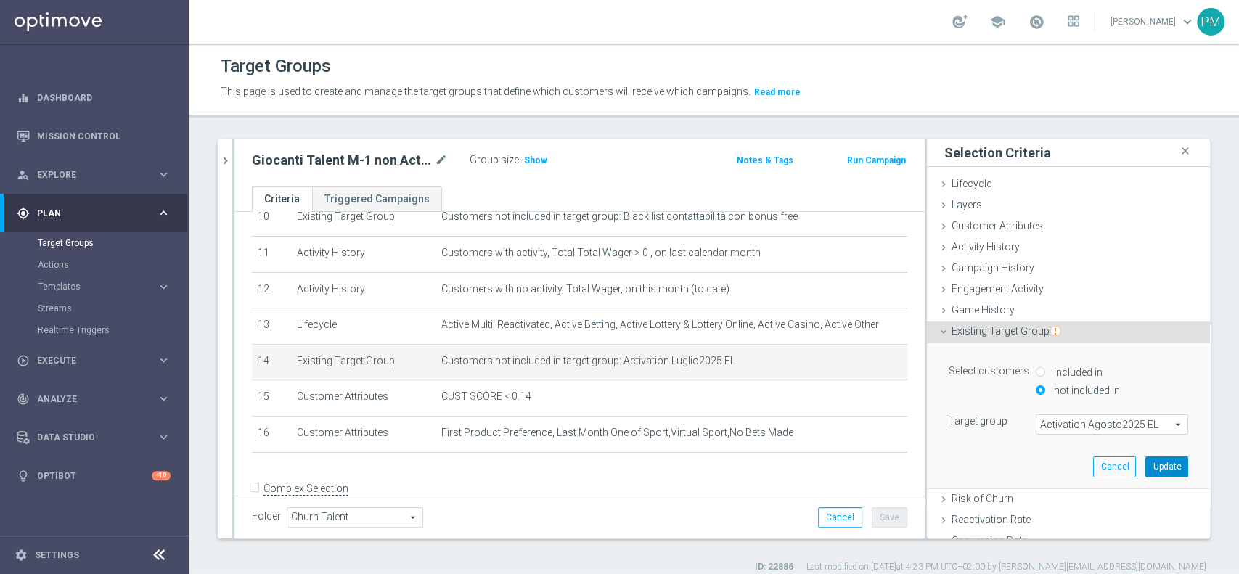
click at [1145, 470] on button "Update" at bounding box center [1166, 466] width 43 height 20
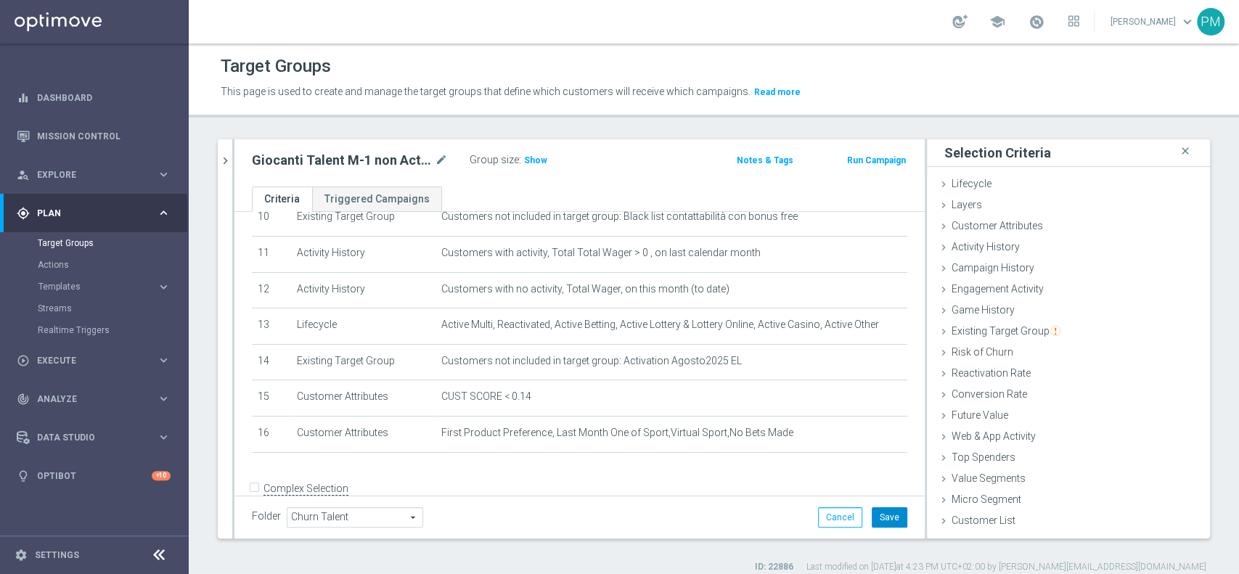
click at [871, 514] on button "Save" at bounding box center [889, 517] width 36 height 20
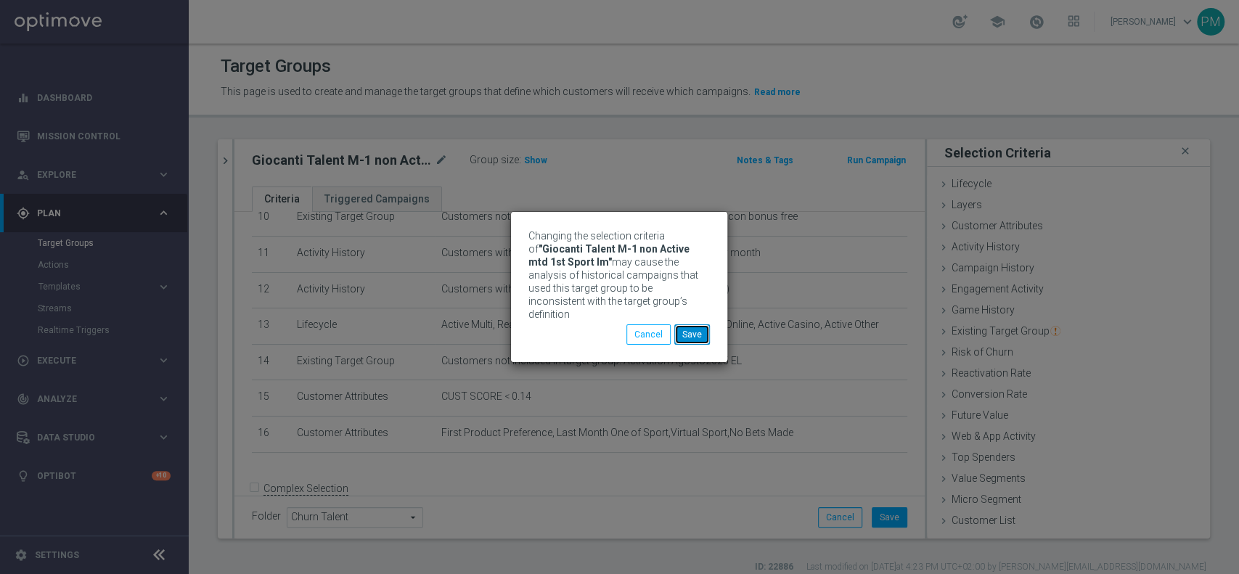
click at [707, 328] on button "Save" at bounding box center [692, 334] width 36 height 20
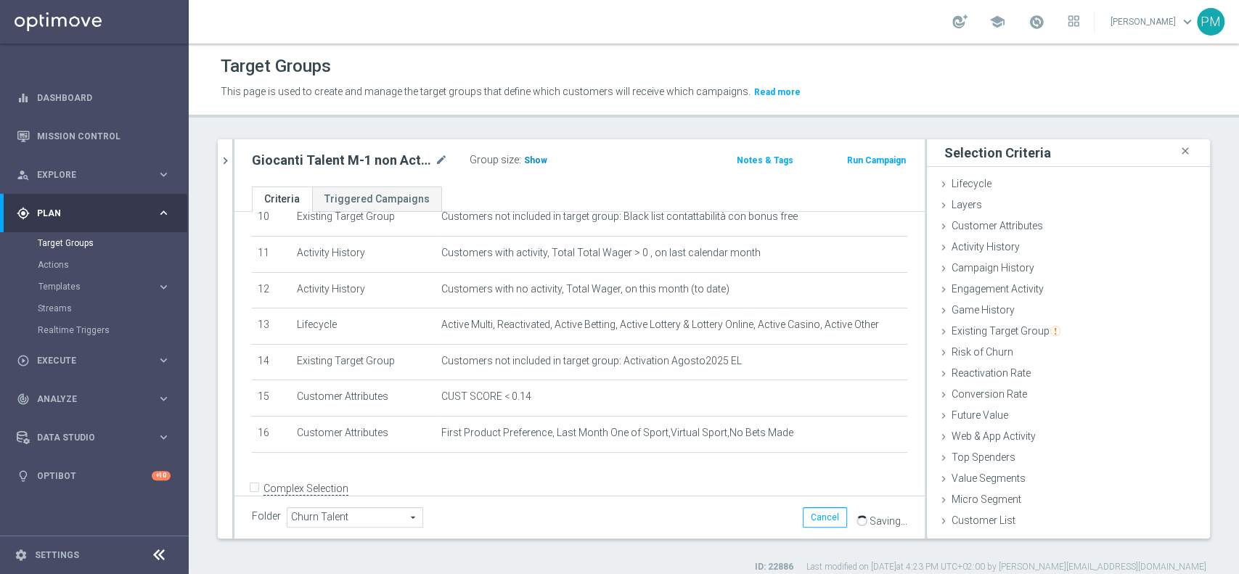
click at [537, 158] on span "Show" at bounding box center [535, 160] width 23 height 10
click at [228, 157] on icon "chevron_right" at bounding box center [225, 161] width 14 height 14
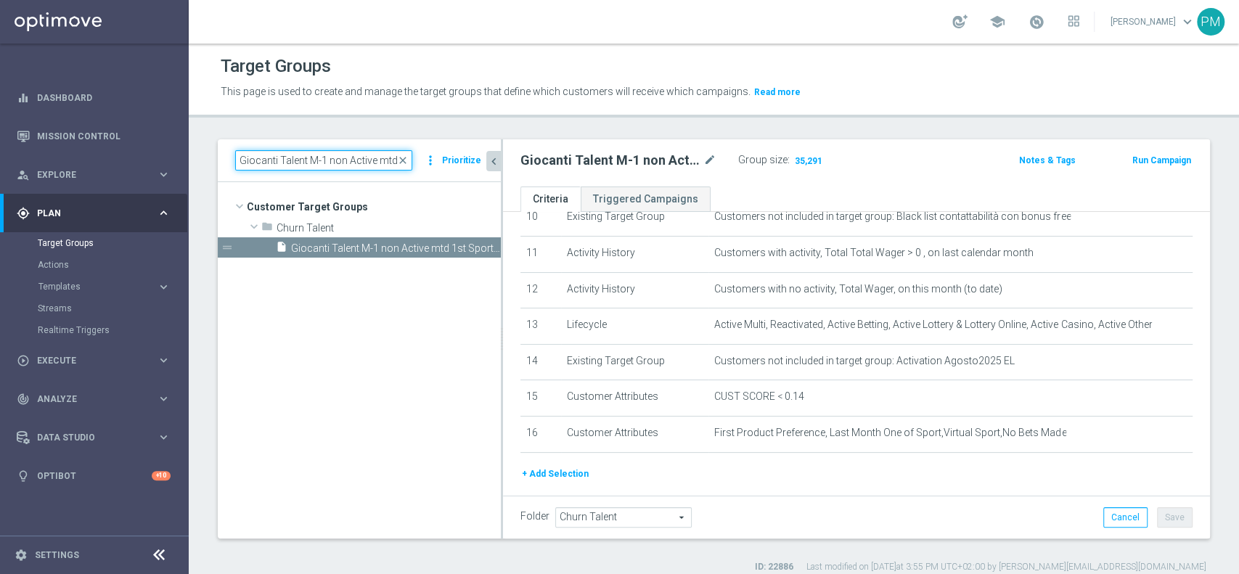
click at [348, 156] on input "Giocanti Talent M-1 non Active mtd 1st Sport lm" at bounding box center [323, 160] width 177 height 20
paste input "Churn 0-12M Talent ggr nb > 500 1st Sport lftime"
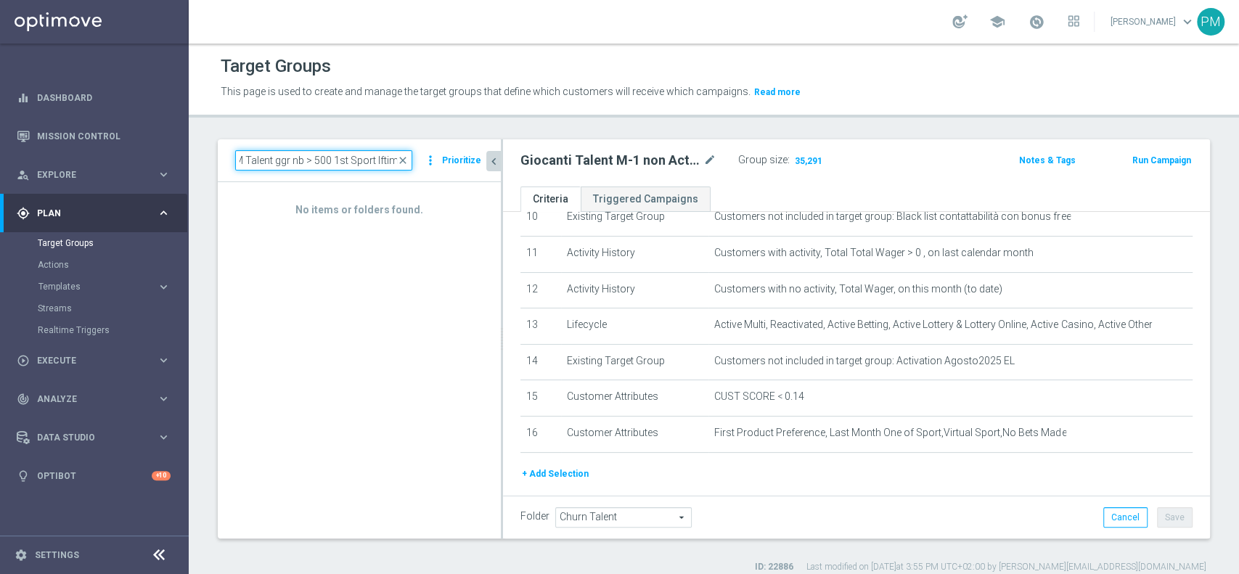
type input "Churn 0-12M Talent ggr nb > 500 1st Sport lftime"
click at [292, 127] on div "Target Groups This page is used to create and manage the target groups that def…" at bounding box center [714, 309] width 1050 height 530
click at [317, 160] on input "Churn 0-12M Talent ggr nb > 500 1st Sport lftime" at bounding box center [323, 160] width 177 height 20
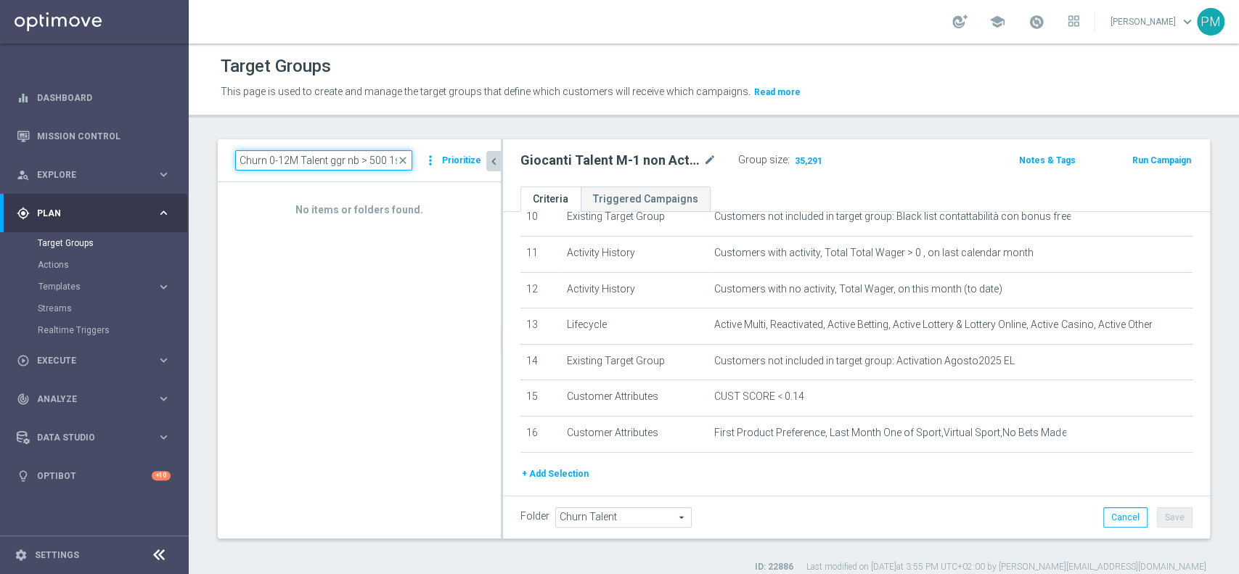
click at [317, 160] on input "Churn 0-12M Talent ggr nb > 500 1st Sport lftime" at bounding box center [323, 160] width 177 height 20
click at [354, 150] on input "Churn 0-12M Talent ggr nb > 500 1st Sport lftime" at bounding box center [323, 160] width 177 height 20
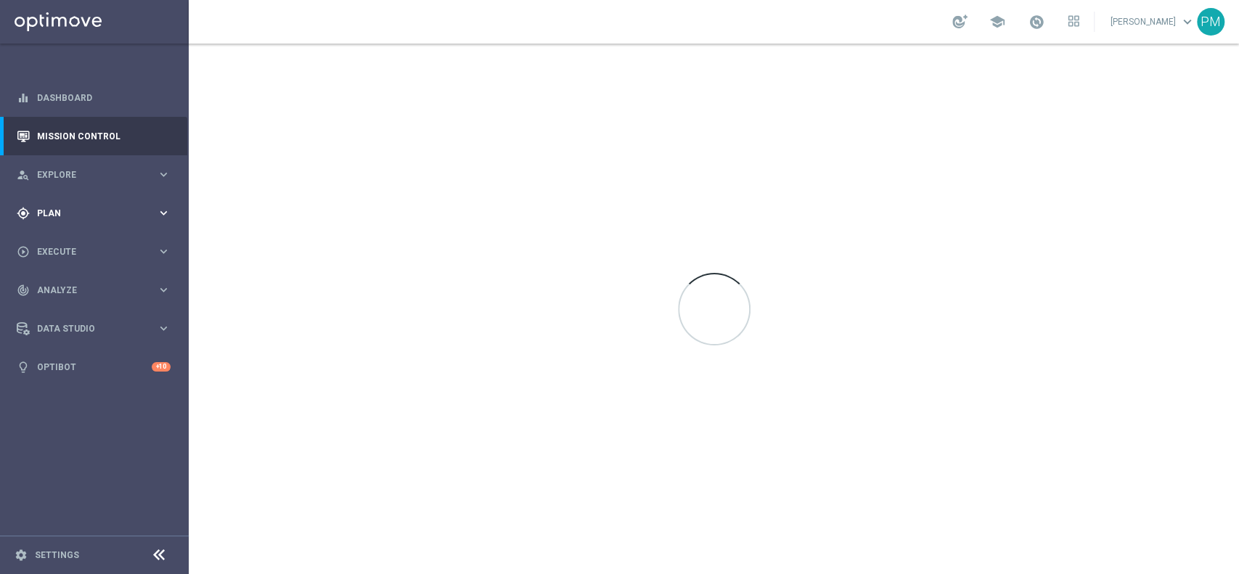
click at [73, 218] on div "gps_fixed Plan" at bounding box center [87, 213] width 140 height 13
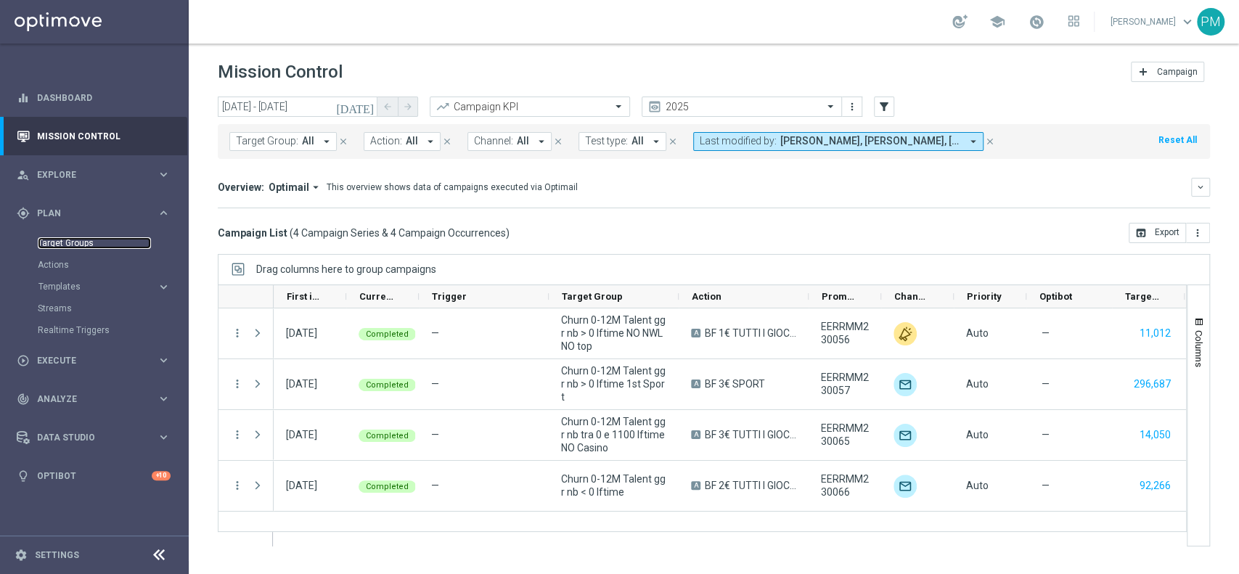
click at [90, 243] on link "Target Groups" at bounding box center [94, 243] width 113 height 12
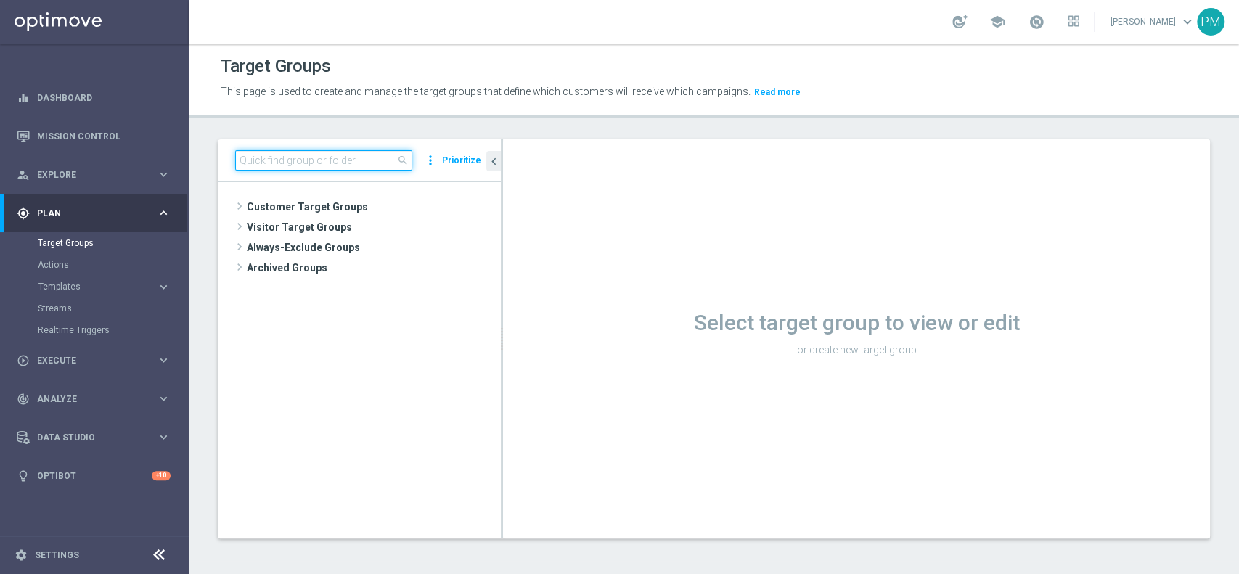
click at [354, 156] on input at bounding box center [323, 160] width 177 height 20
paste input "Churn 0-12M Talent ggr nb > 0 lftime NO Sport"
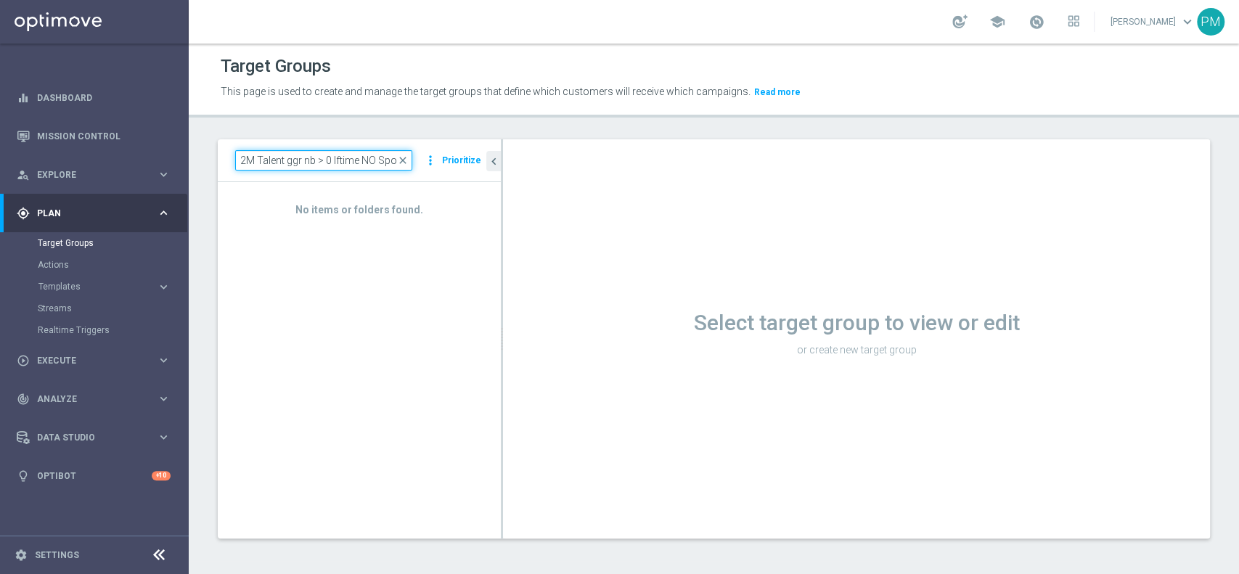
type input "Churn 0-12M Talent ggr nb > 0 lftime NO Sport"
click at [83, 134] on link "Mission Control" at bounding box center [104, 136] width 134 height 38
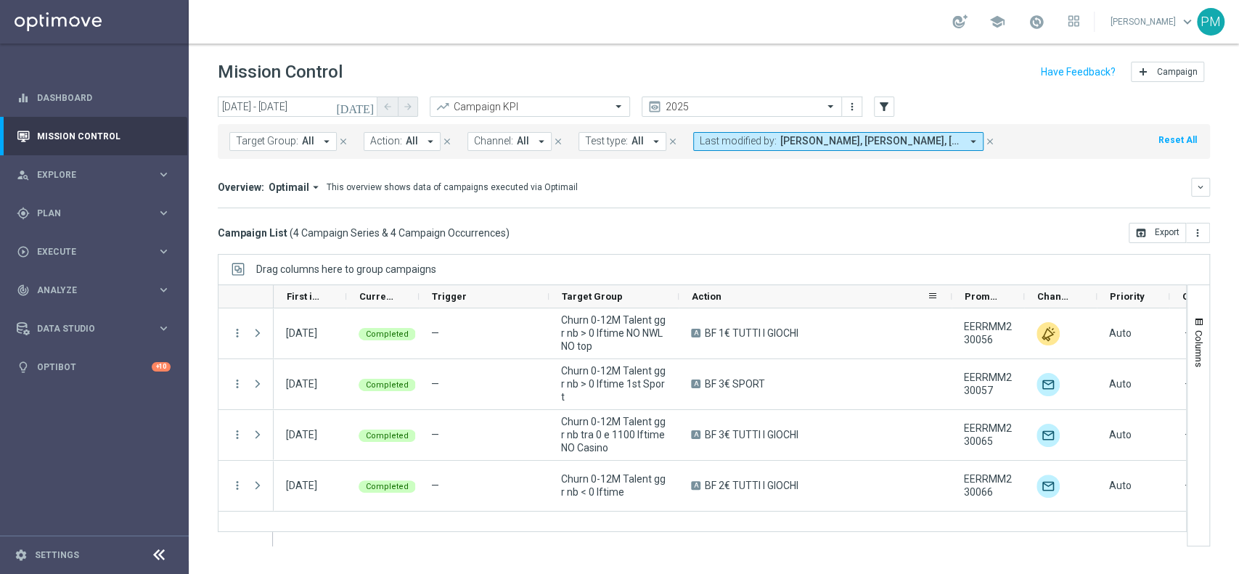
drag, startPoint x: 807, startPoint y: 298, endPoint x: 956, endPoint y: 303, distance: 149.5
click at [954, 303] on div at bounding box center [951, 296] width 6 height 22
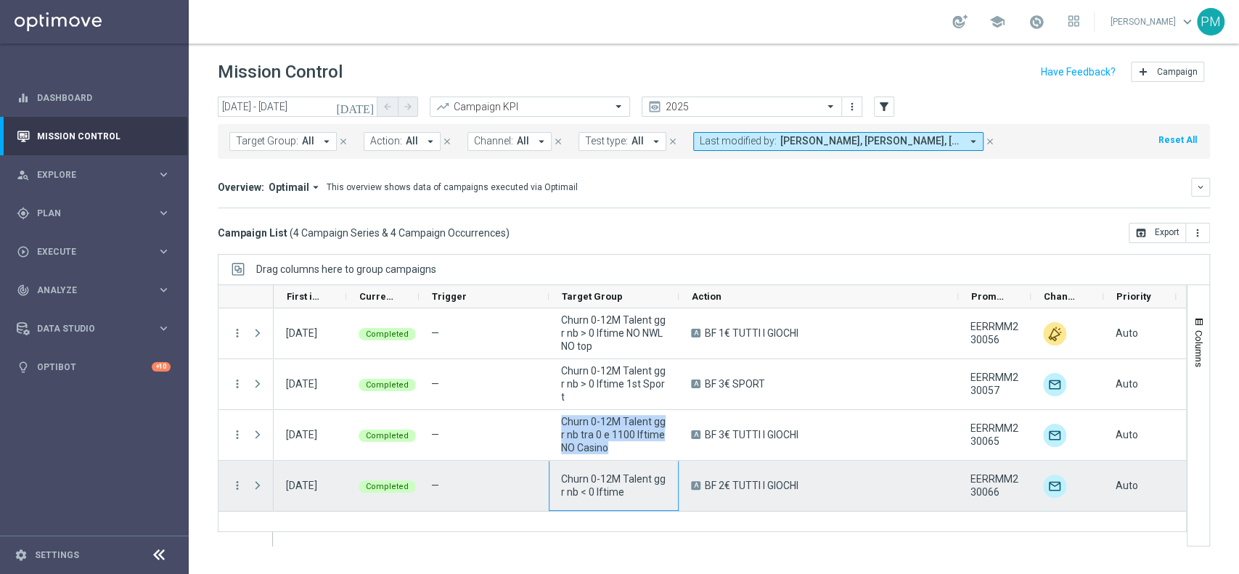
drag, startPoint x: 562, startPoint y: 424, endPoint x: 662, endPoint y: 461, distance: 107.2
click at [662, 461] on div "20 Aug 2025, Wednesday Completed — Churn 0-12M Talent ggr nb > 0 lftime NO NWL …" at bounding box center [951, 409] width 1354 height 203
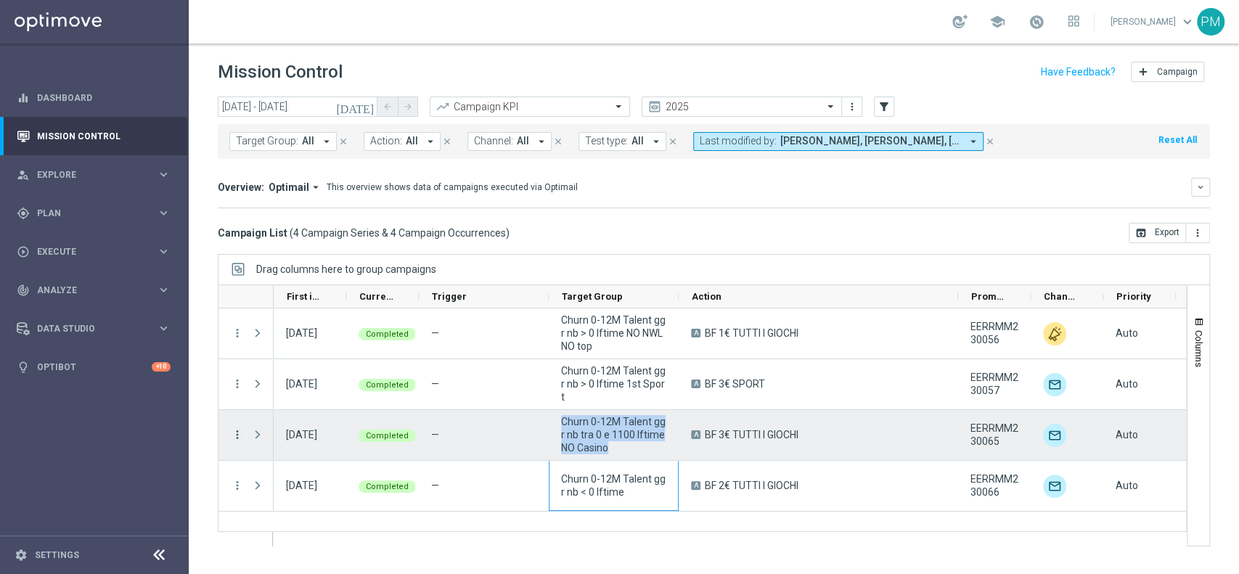
click at [232, 429] on icon "more_vert" at bounding box center [237, 434] width 13 height 13
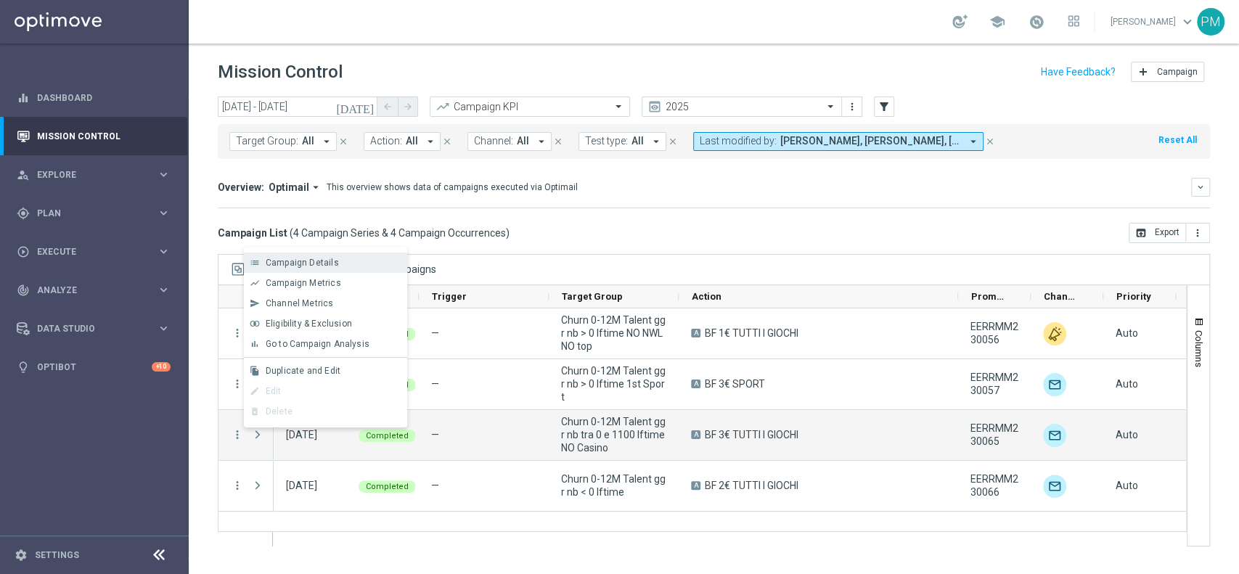
click at [303, 260] on span "Campaign Details" at bounding box center [302, 263] width 73 height 10
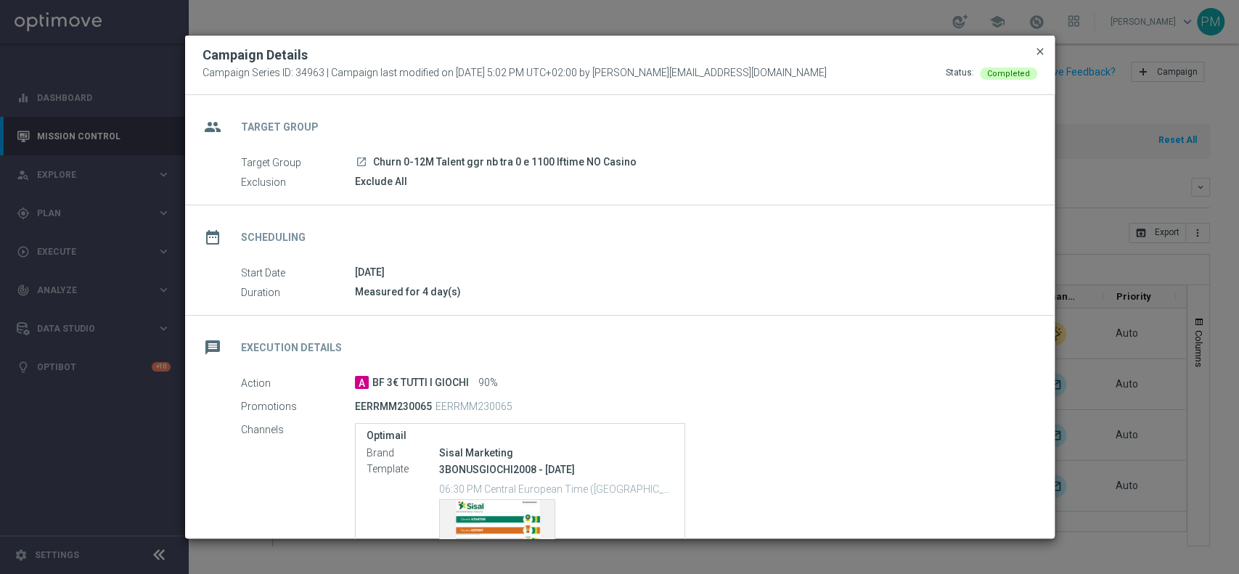
click at [1040, 52] on span "close" at bounding box center [1040, 52] width 12 height 12
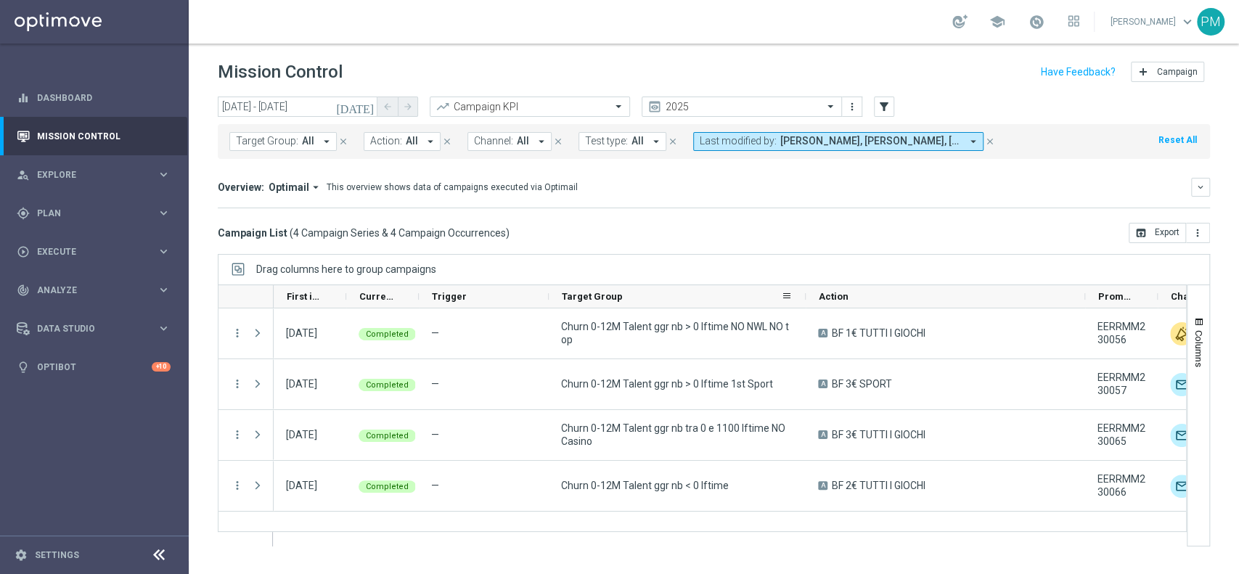
drag, startPoint x: 676, startPoint y: 297, endPoint x: 804, endPoint y: 297, distance: 128.4
click at [804, 297] on div at bounding box center [806, 296] width 6 height 22
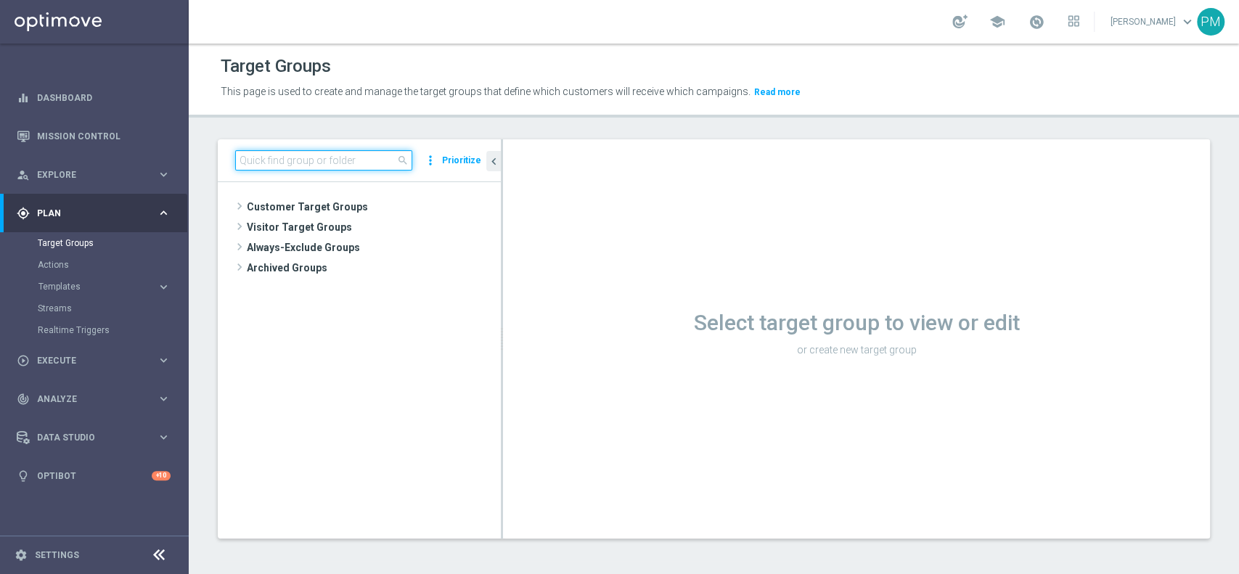
click at [358, 158] on input at bounding box center [323, 160] width 177 height 20
paste input "Churn 0-12M Talent ggr nb > 500 1st Sport lftime"
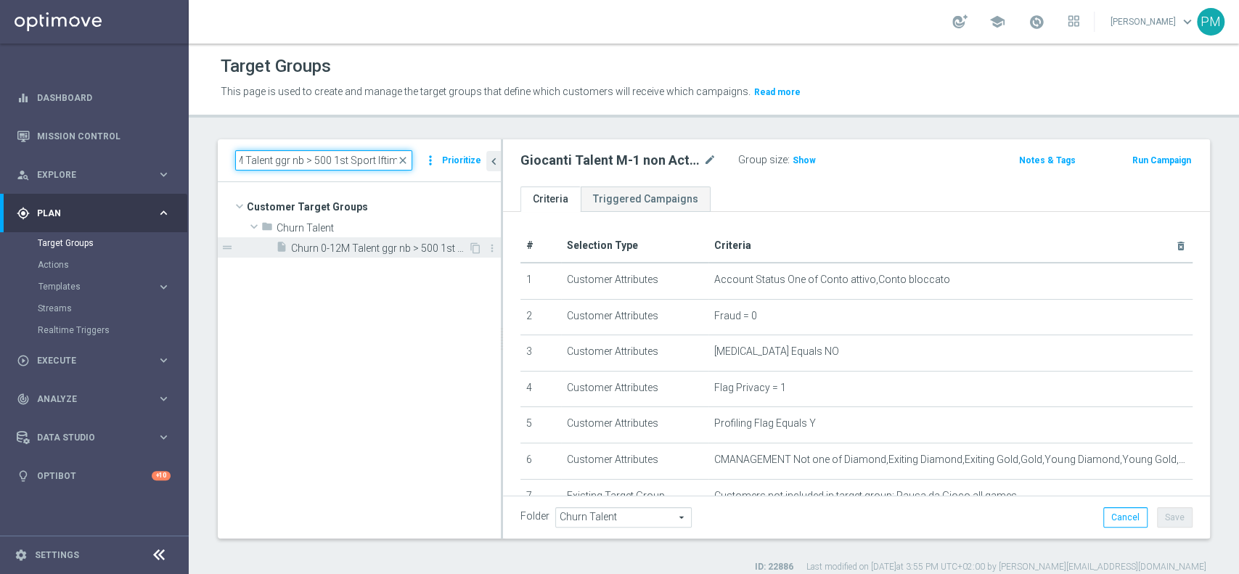
type input "Churn 0-12M Talent ggr nb > 500 1st Sport lftime"
click at [369, 246] on span "Churn 0-12M Talent ggr nb > 500 1st Sport lftime" at bounding box center [379, 248] width 177 height 12
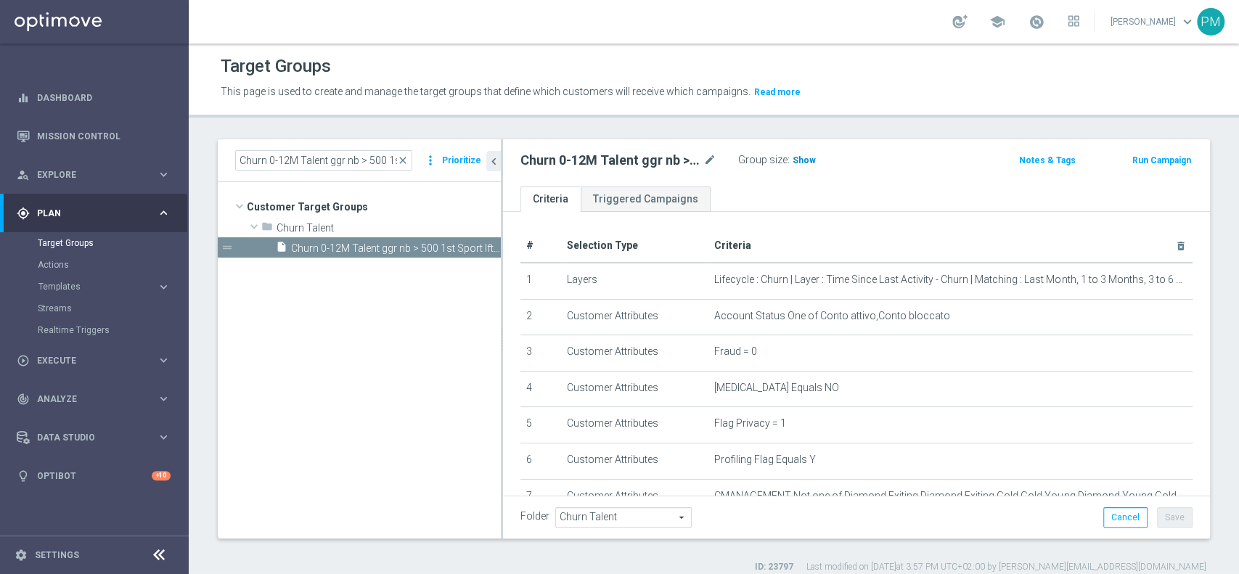
click at [797, 157] on span "Show" at bounding box center [803, 160] width 23 height 10
